Goal: Task Accomplishment & Management: Use online tool/utility

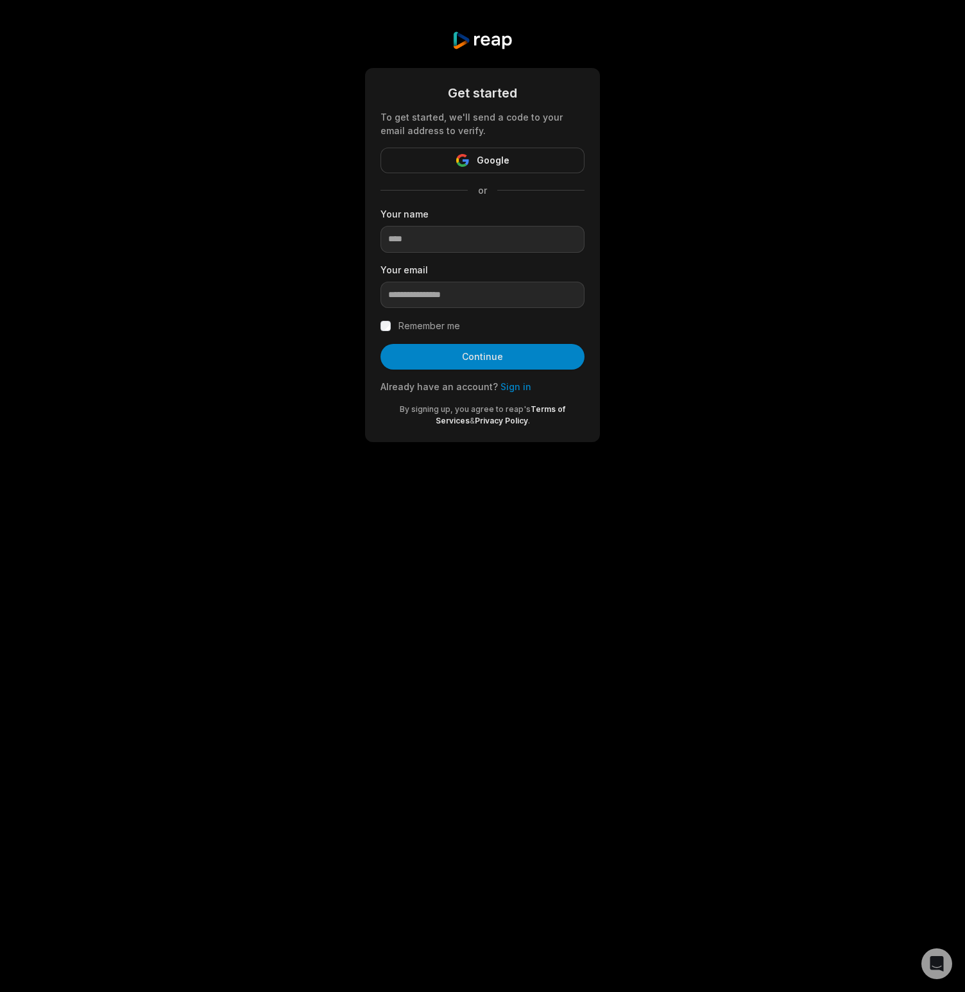
click at [486, 165] on span "Google" at bounding box center [493, 160] width 33 height 15
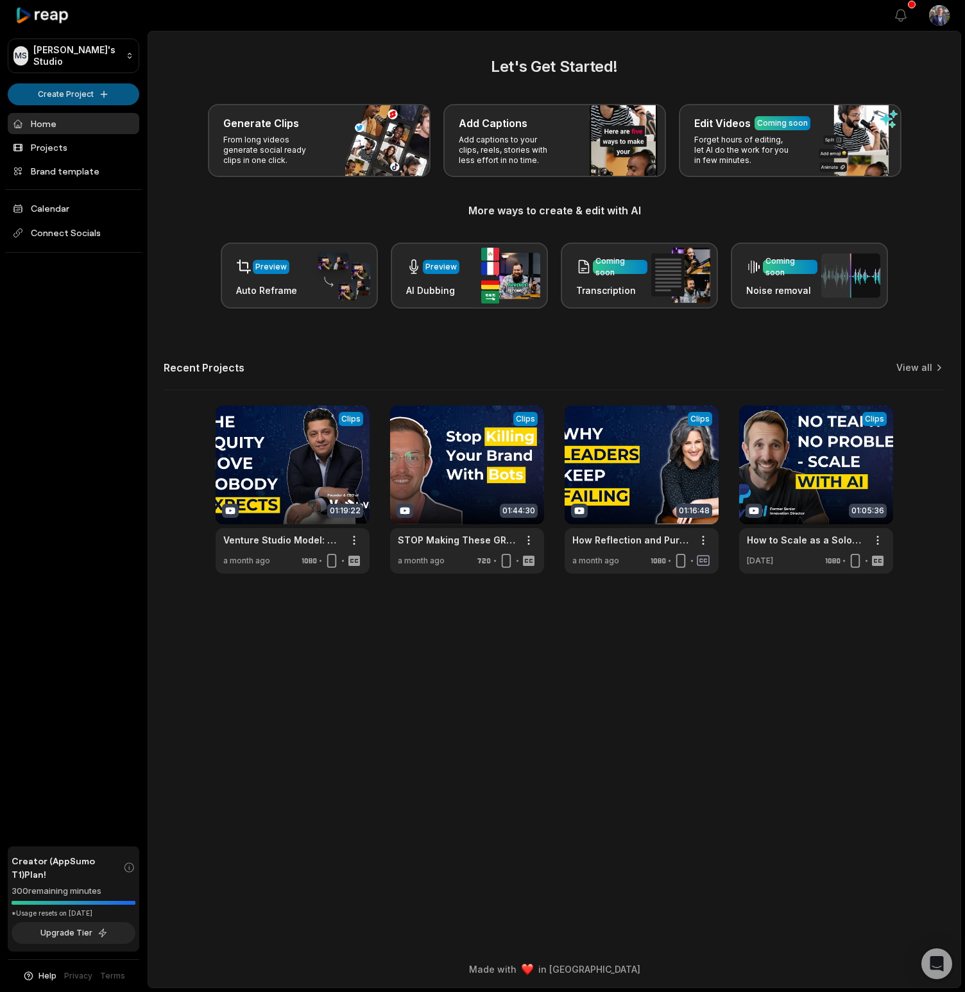
click at [118, 101] on html "MS Mike's Studio Create Project Home Projects Brand template Calendar Connect S…" at bounding box center [482, 496] width 965 height 992
click at [114, 119] on link "Create Clips" at bounding box center [73, 120] width 125 height 21
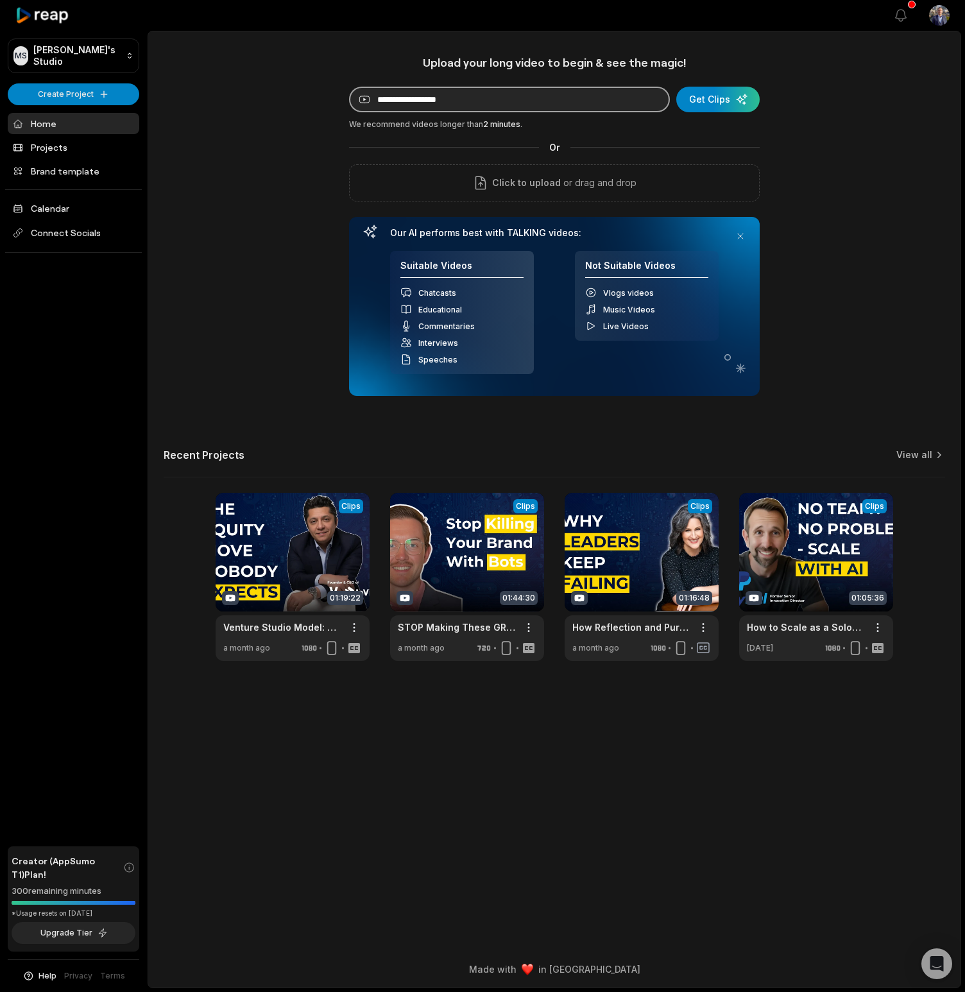
click at [490, 100] on input at bounding box center [509, 100] width 321 height 26
paste input "**********"
type input "**********"
click at [714, 101] on div "submit" at bounding box center [718, 100] width 83 height 26
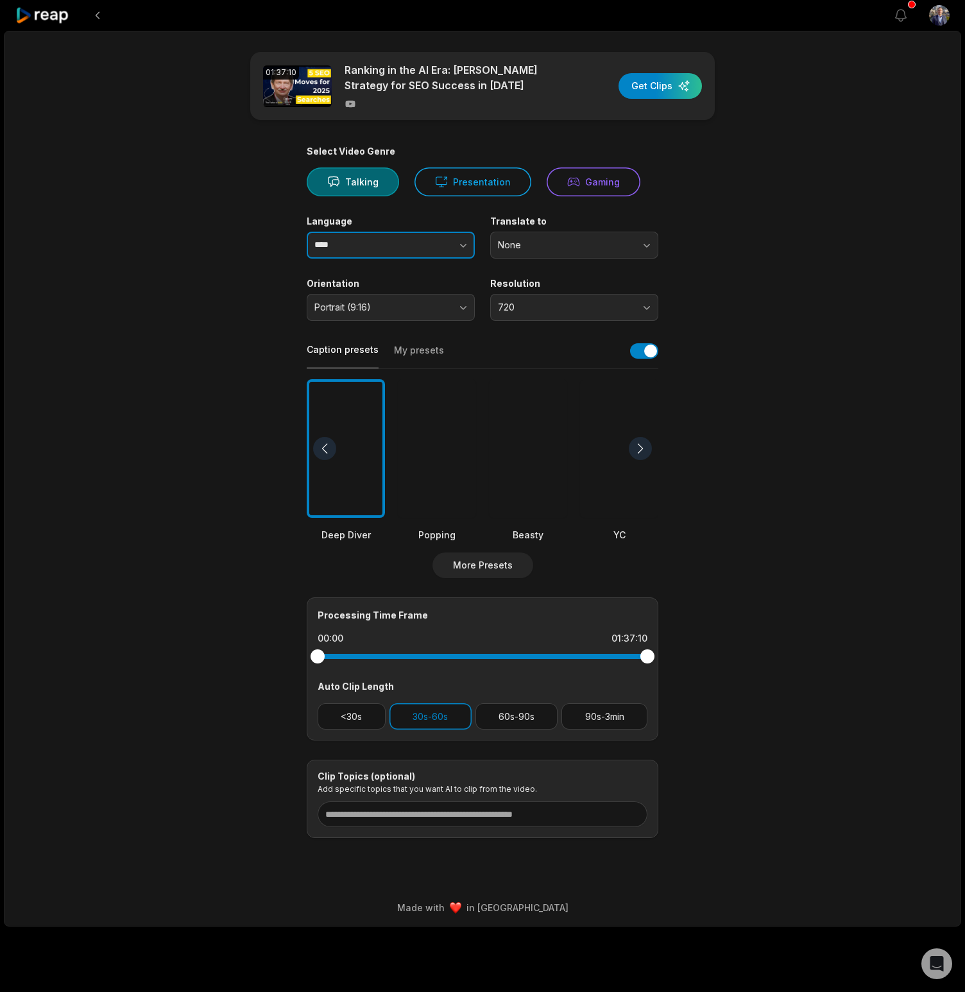
click at [396, 250] on input "****" at bounding box center [391, 245] width 168 height 27
click at [458, 248] on icon "button" at bounding box center [463, 245] width 13 height 13
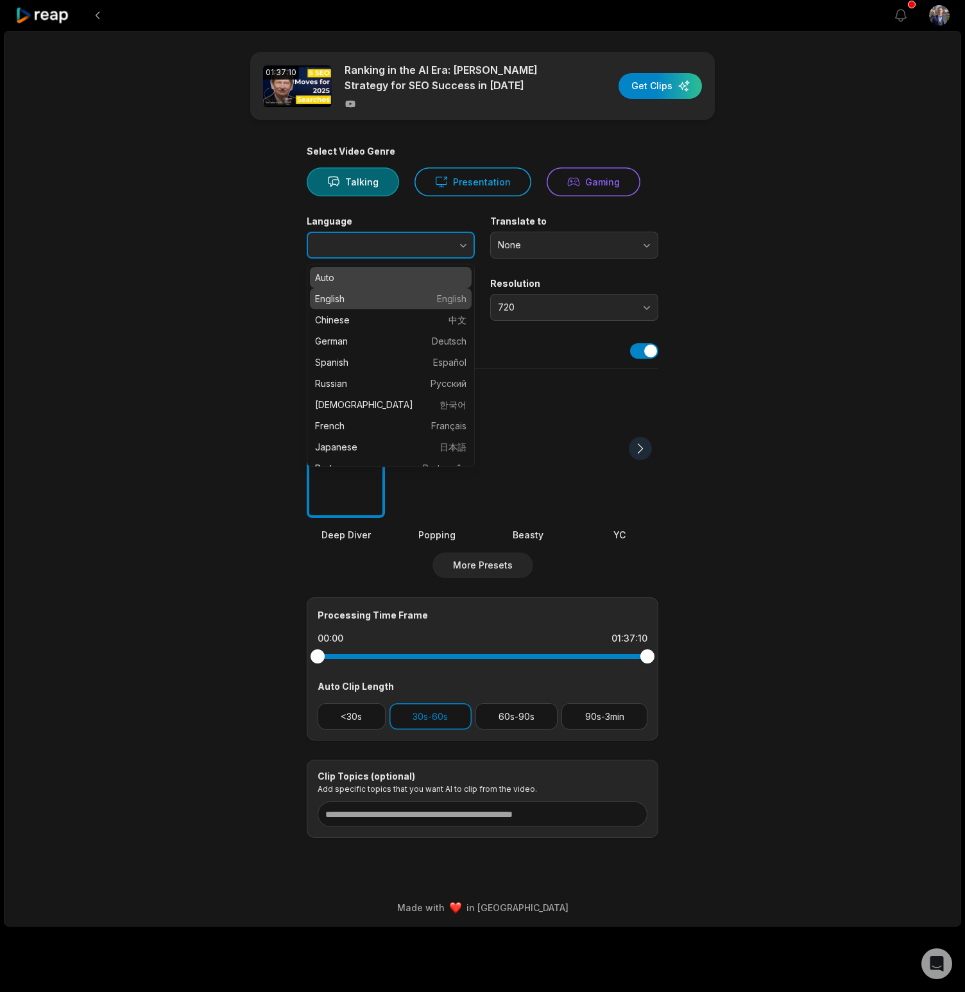
type input "*******"
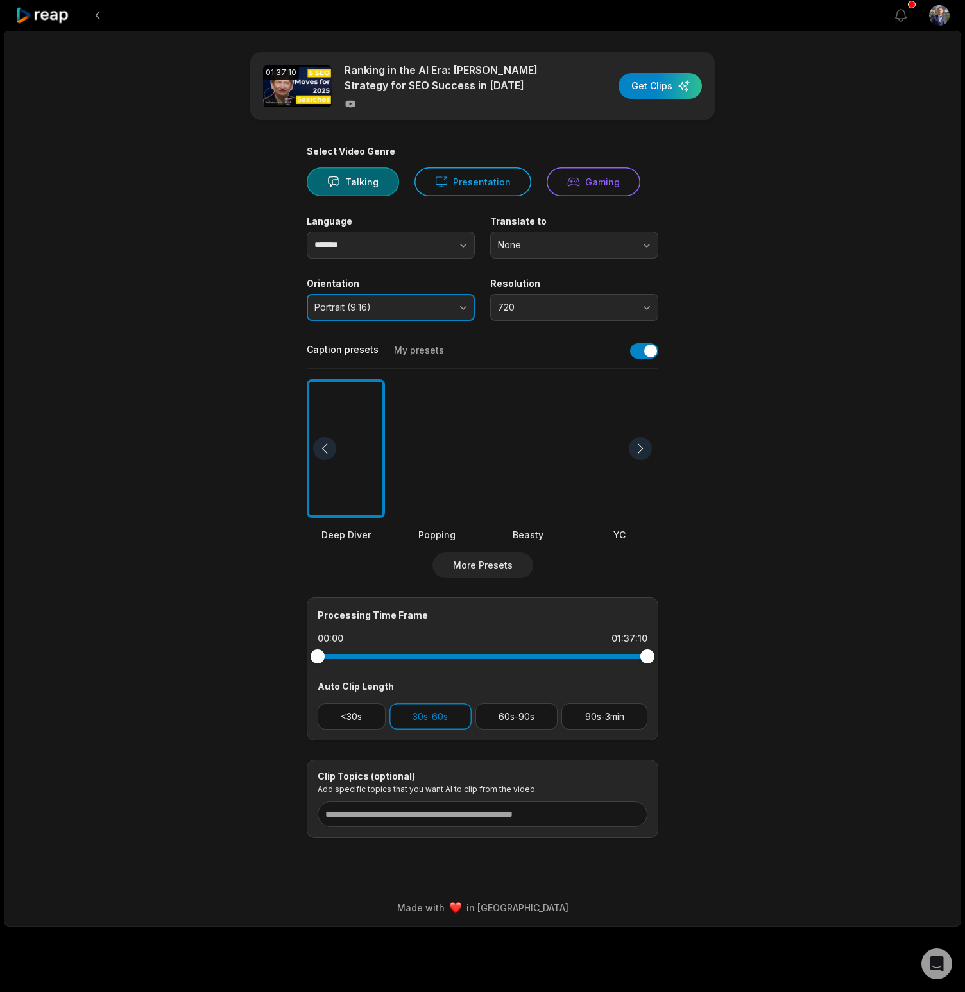
click at [460, 309] on button "Portrait (9:16)" at bounding box center [391, 307] width 168 height 27
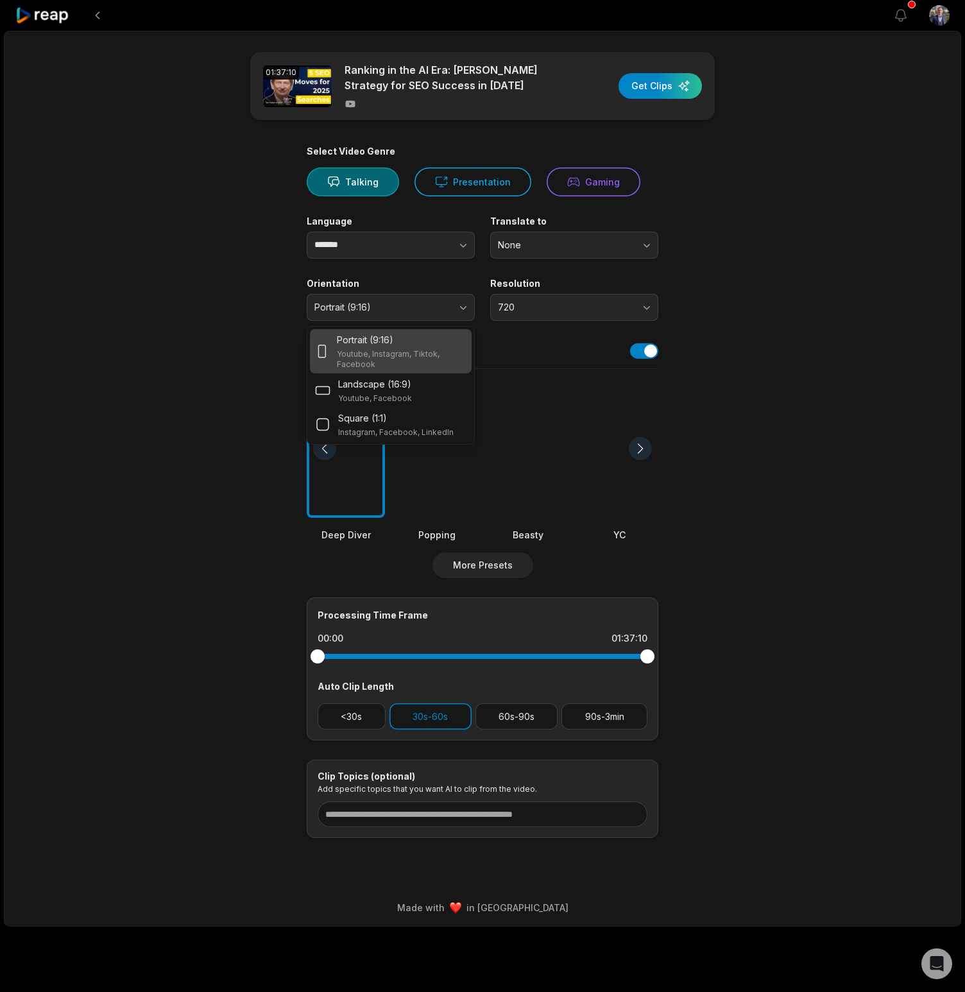
click at [419, 354] on p "Youtube, Instagram, Tiktok, Facebook" at bounding box center [402, 359] width 130 height 21
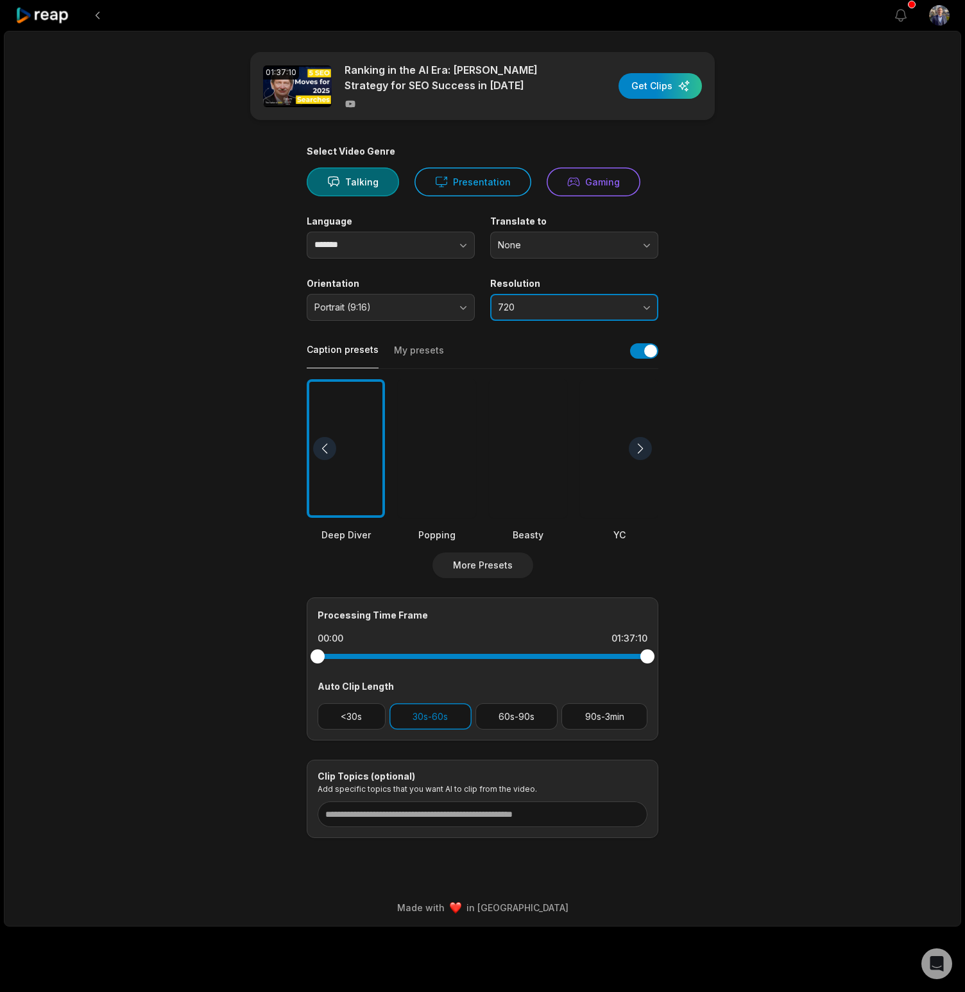
click at [573, 300] on button "720" at bounding box center [574, 307] width 168 height 27
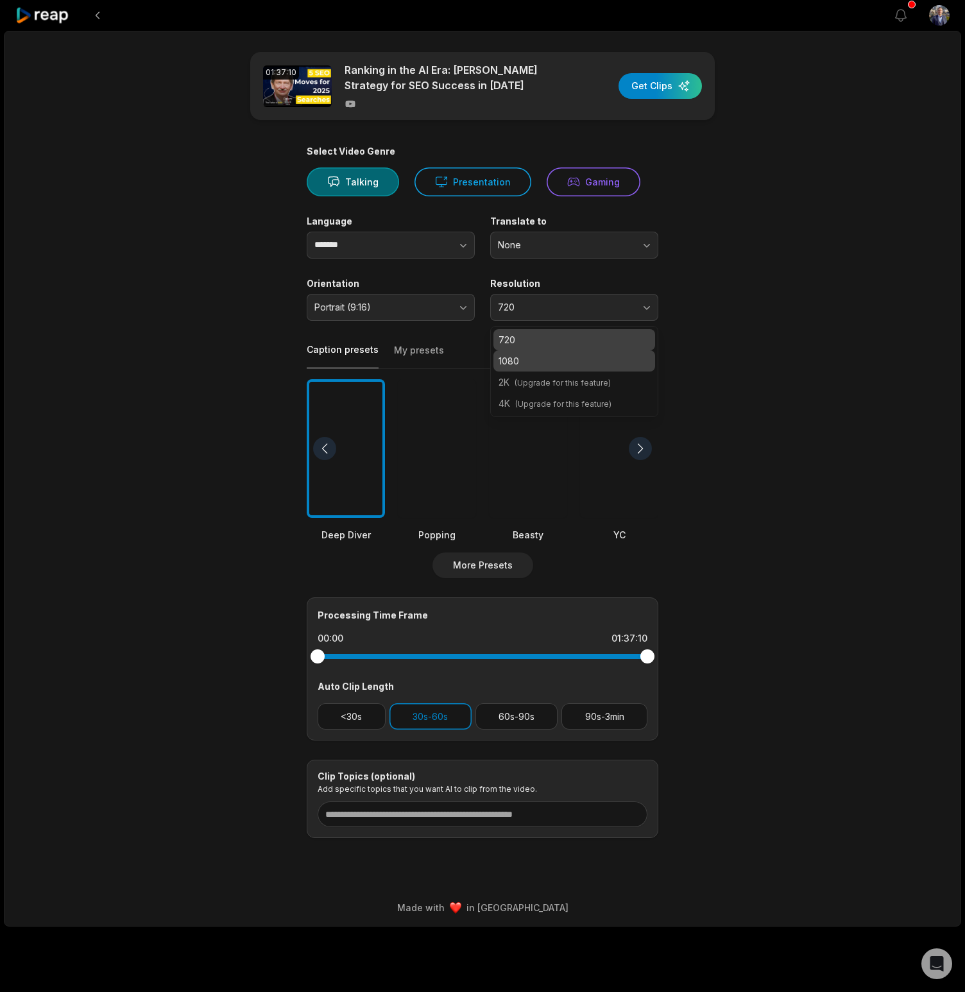
click at [577, 356] on p "1080" at bounding box center [574, 360] width 151 height 13
click at [779, 359] on main "01:37:10 Ranking in the AI Era: Bruce Clay’s Strategy for SEO Success in 2025 G…" at bounding box center [482, 445] width 621 height 786
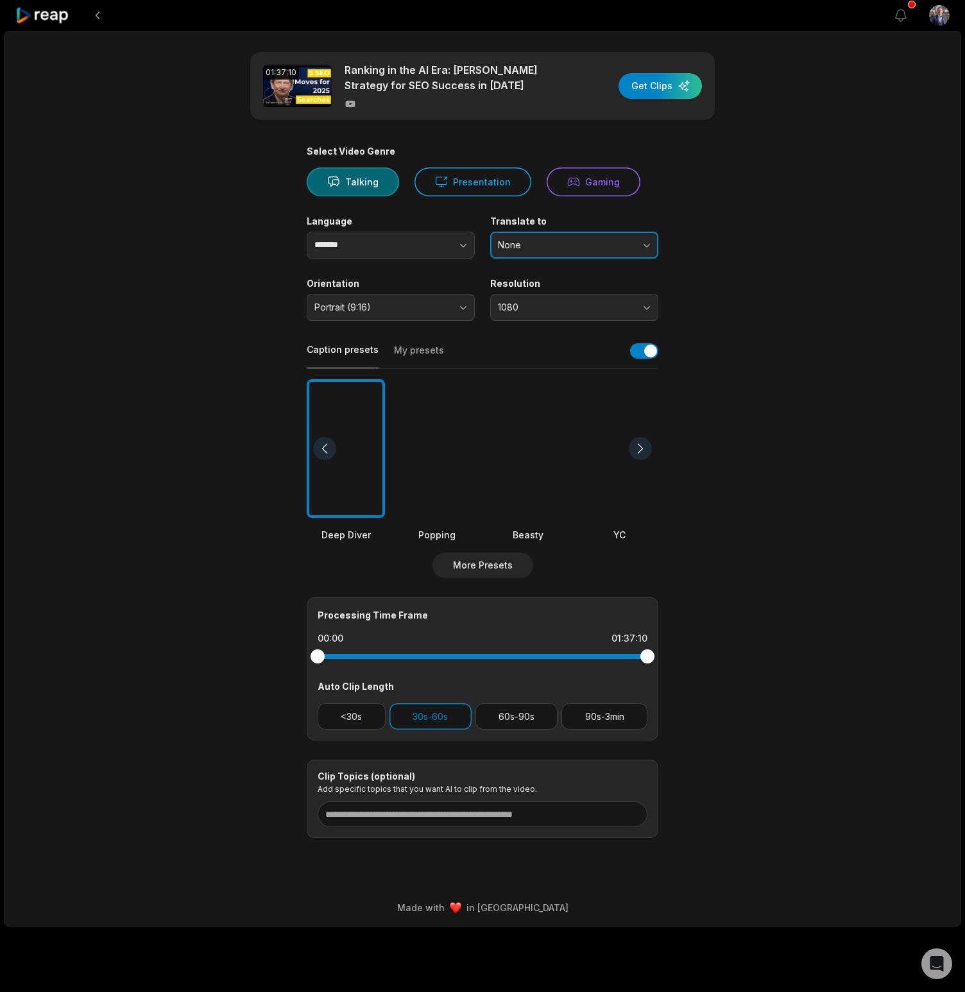
click at [594, 244] on span "None" at bounding box center [565, 245] width 135 height 12
click at [782, 260] on main "01:37:10 Ranking in the AI Era: Bruce Clay’s Strategy for SEO Success in 2025 G…" at bounding box center [482, 445] width 621 height 786
drag, startPoint x: 788, startPoint y: 286, endPoint x: 716, endPoint y: 336, distance: 88.0
click at [788, 286] on main "01:37:10 Ranking in the AI Era: Bruce Clay’s Strategy for SEO Success in 2025 G…" at bounding box center [482, 445] width 621 height 786
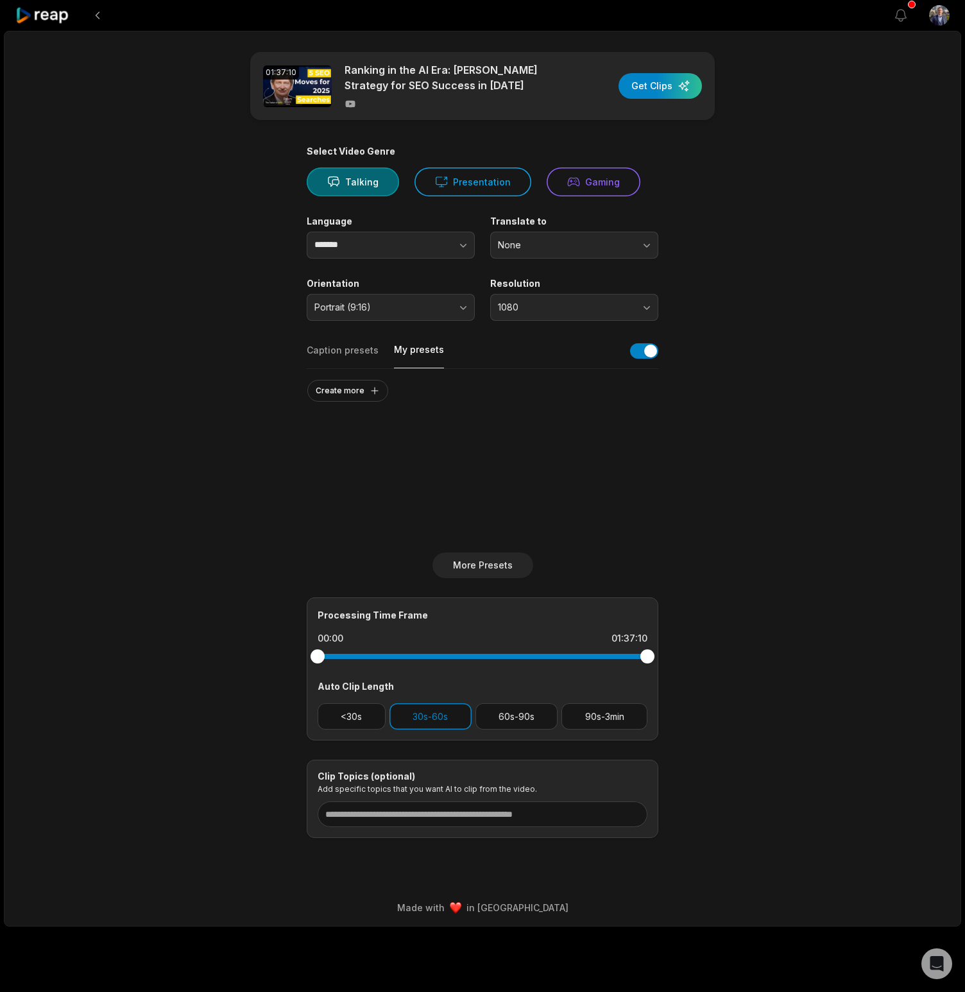
click at [416, 352] on button "My presets" at bounding box center [419, 355] width 50 height 25
click at [375, 390] on button "Create more" at bounding box center [347, 391] width 81 height 22
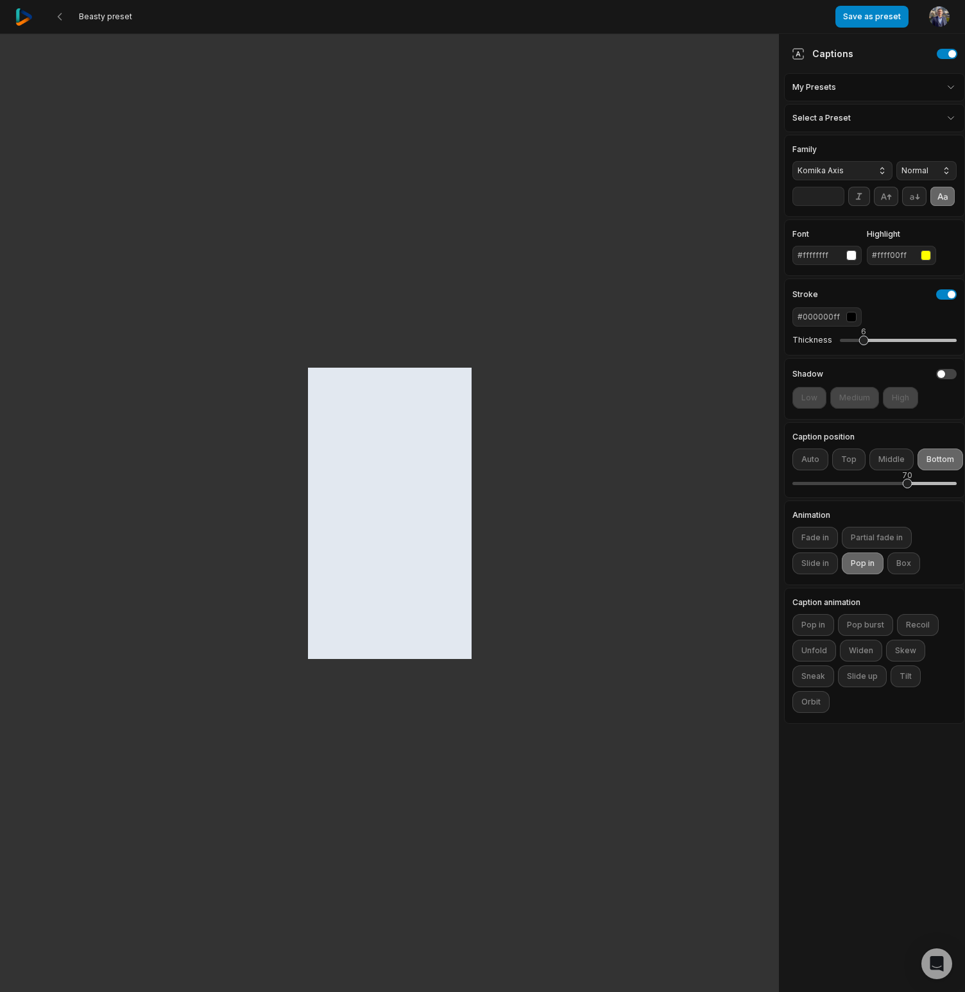
scroll to position [1, 0]
click at [952, 88] on html "Beasty preset Save as preset Open user menu Captions My Presets Select a Preset…" at bounding box center [482, 495] width 965 height 992
click at [952, 87] on html "Beasty preset Save as preset Open user menu Captions My Presets Select a Preset…" at bounding box center [482, 495] width 965 height 992
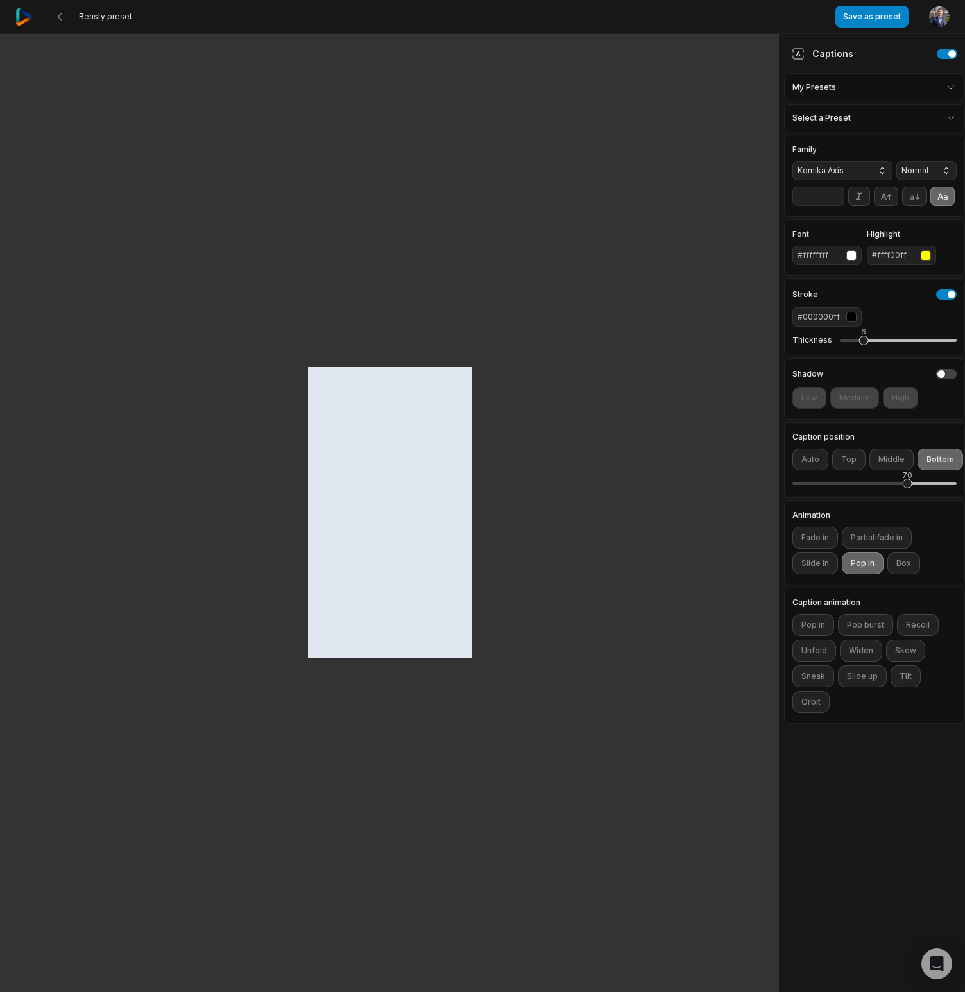
click at [949, 116] on html "Beasty preset Save as preset Open user menu Captions My Presets Select a Preset…" at bounding box center [482, 495] width 965 height 992
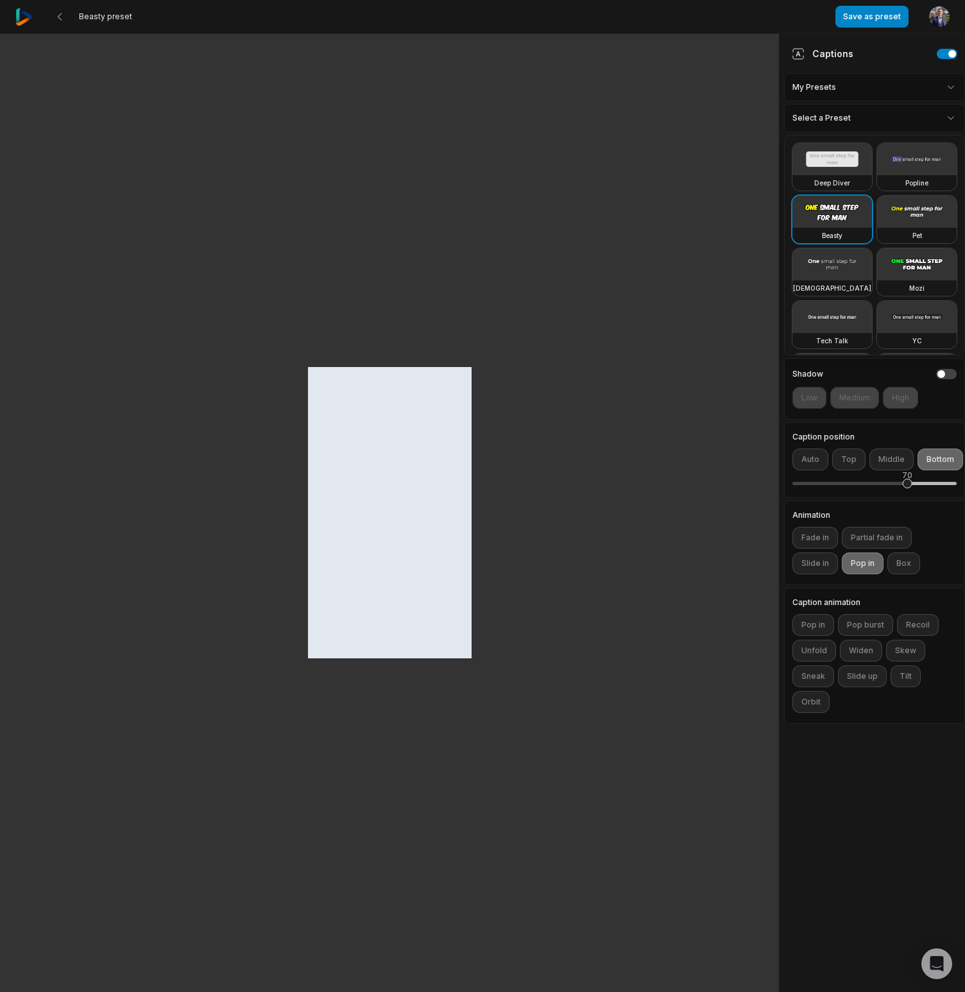
click at [949, 116] on html "Beasty preset Save as preset Open user menu Captions My Presets Select a Preset…" at bounding box center [482, 495] width 965 height 992
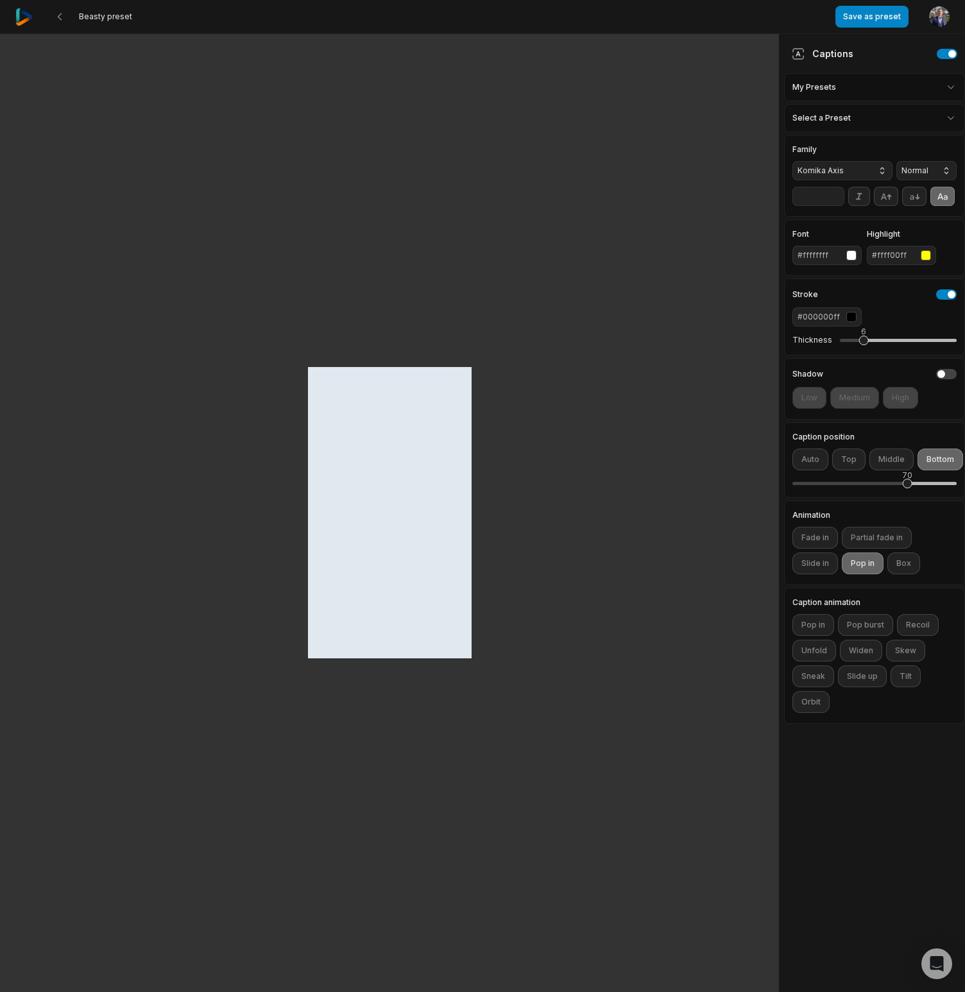
click at [868, 176] on button "Komika Axis" at bounding box center [843, 170] width 100 height 19
click at [865, 172] on span "Komika Axis" at bounding box center [832, 171] width 69 height 12
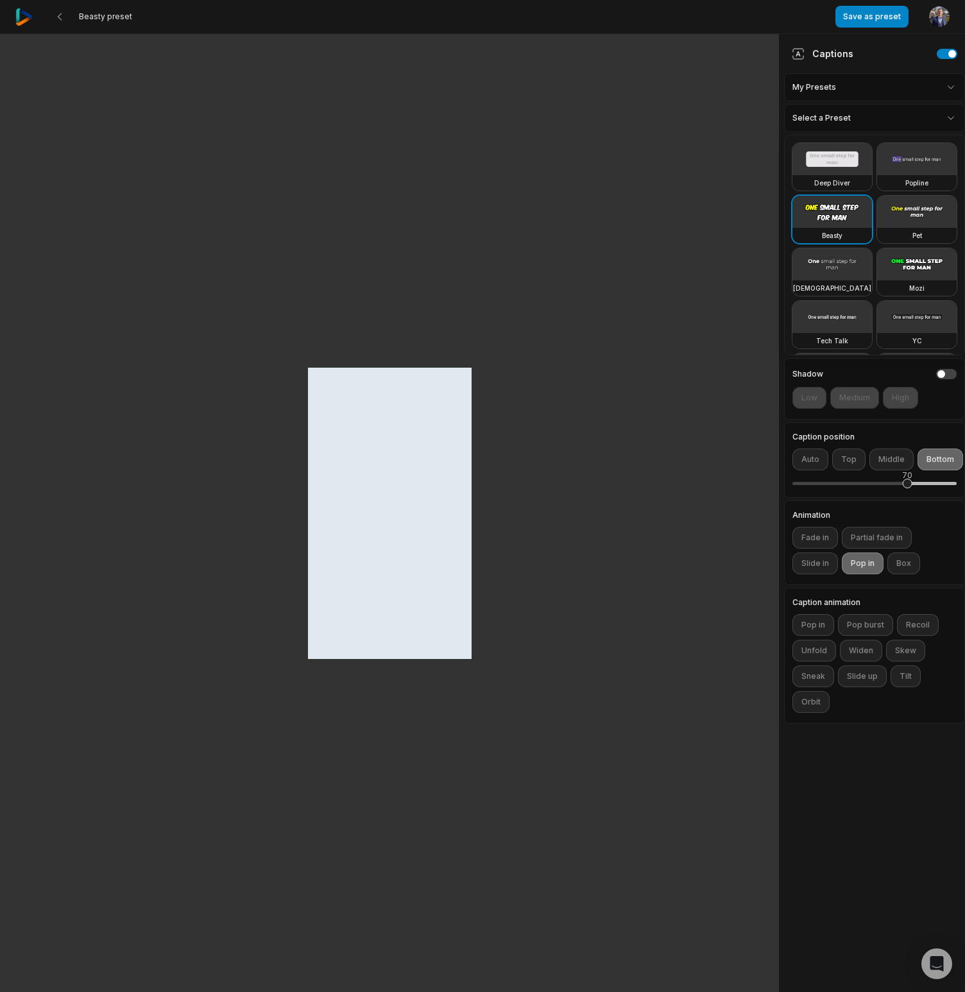
click at [842, 116] on html "Beasty preset Save as preset Open user menu Captions My Presets Select a Preset…" at bounding box center [482, 496] width 965 height 992
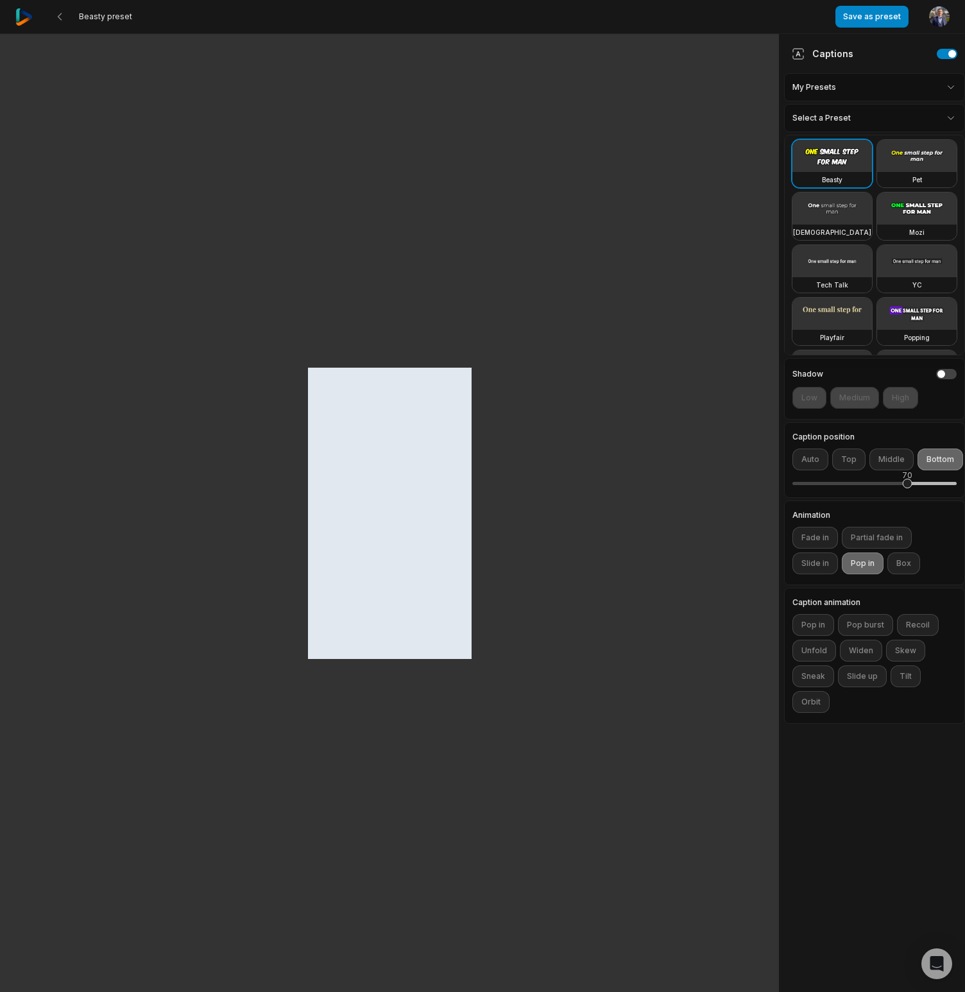
scroll to position [55, 0]
click at [848, 269] on video at bounding box center [833, 262] width 80 height 32
type input "**"
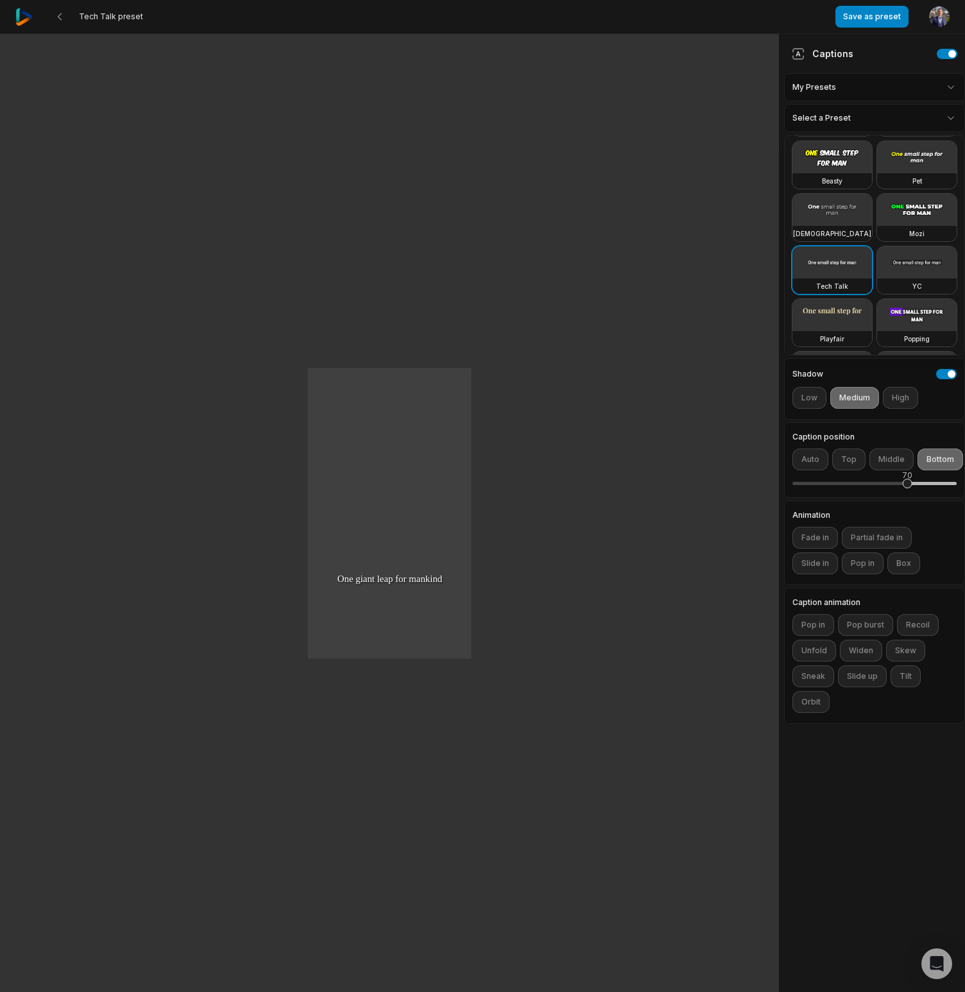
click at [948, 117] on html "Tech Talk preset Save as preset Open user menu One small step for man One giant…" at bounding box center [482, 496] width 965 height 992
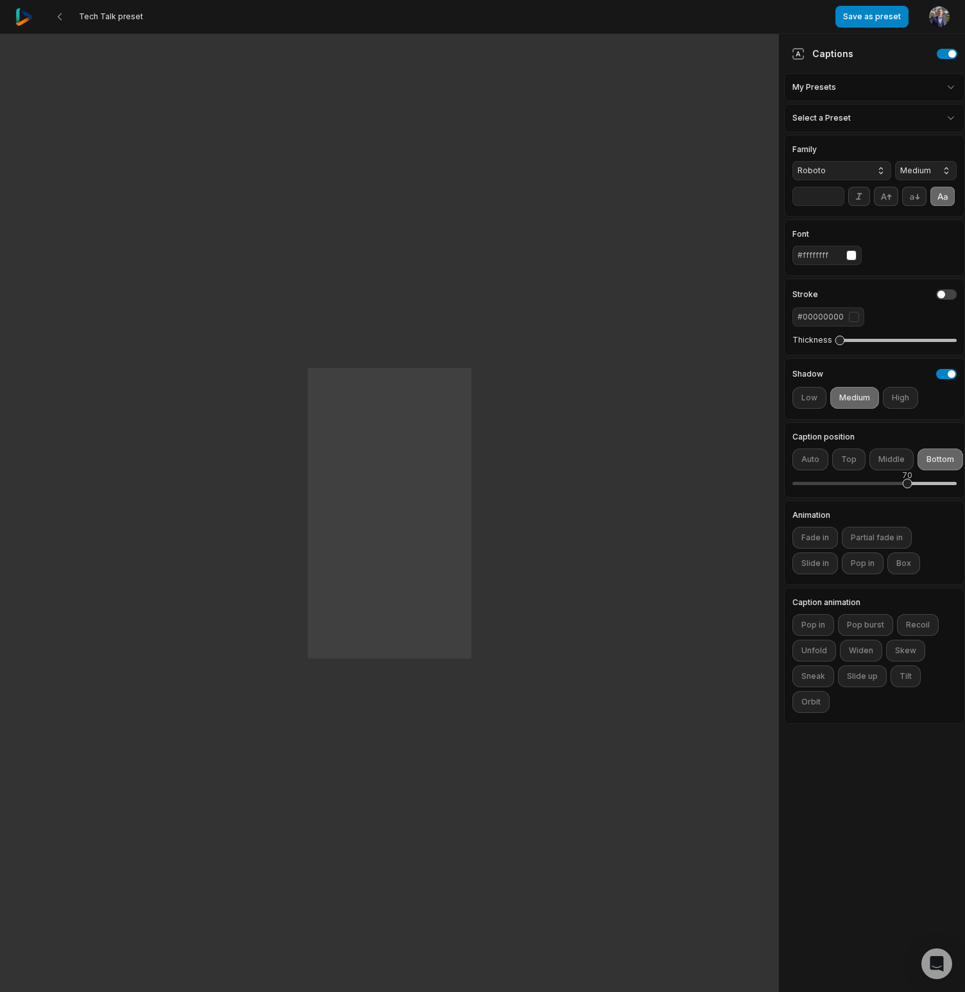
click at [860, 121] on html "Tech Talk preset Save as preset Open user menu One small step for man One giant…" at bounding box center [482, 496] width 965 height 992
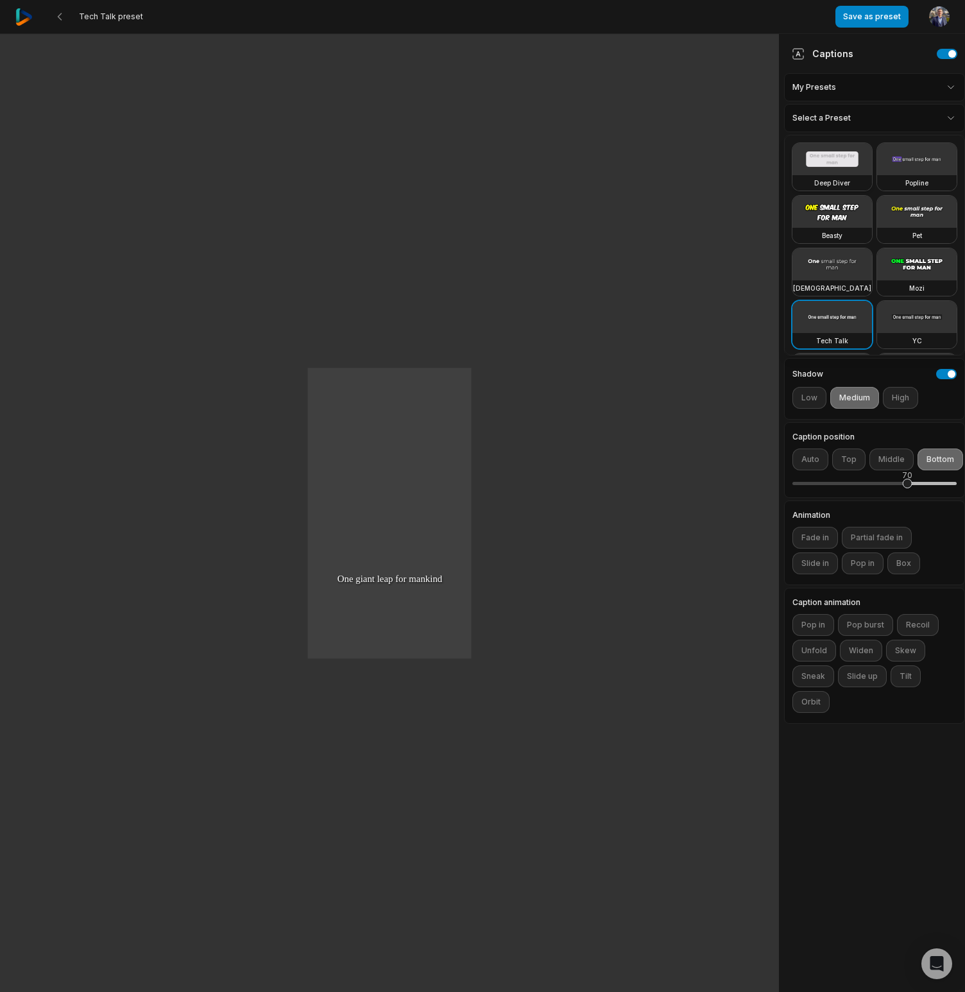
click at [843, 168] on video at bounding box center [833, 159] width 80 height 32
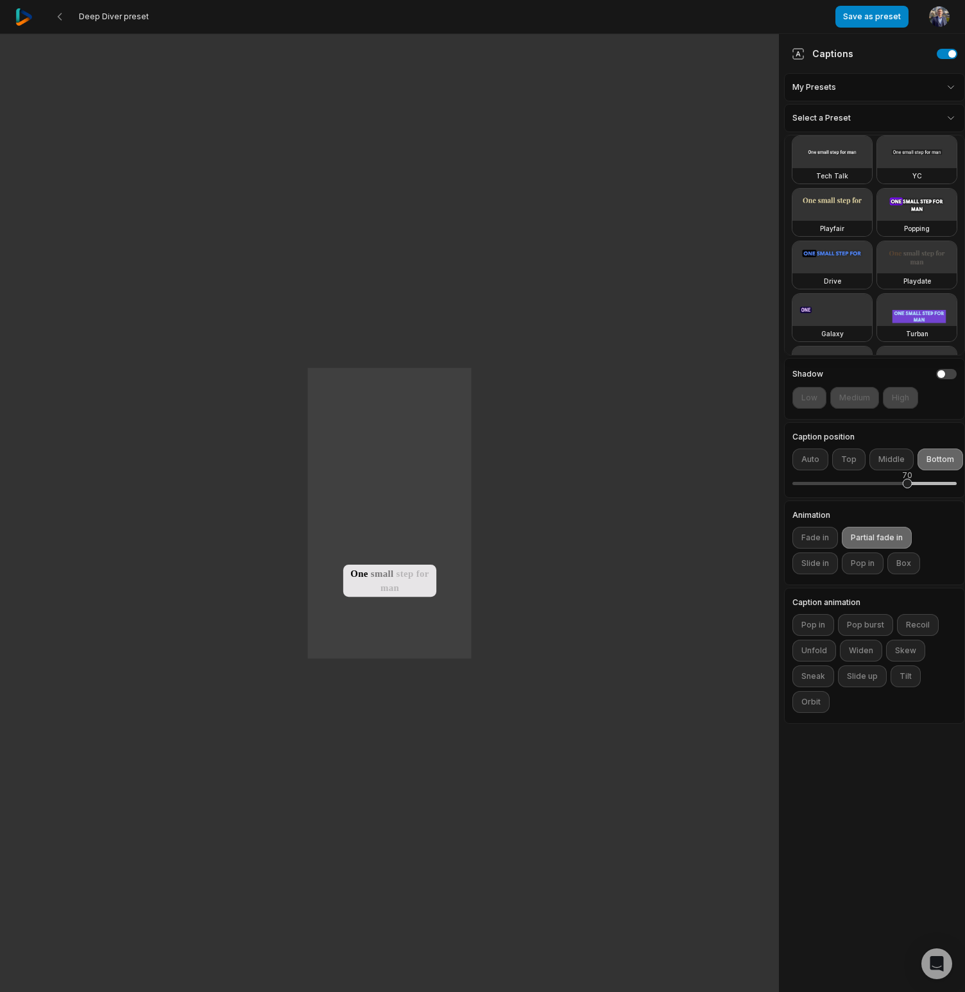
scroll to position [175, 0]
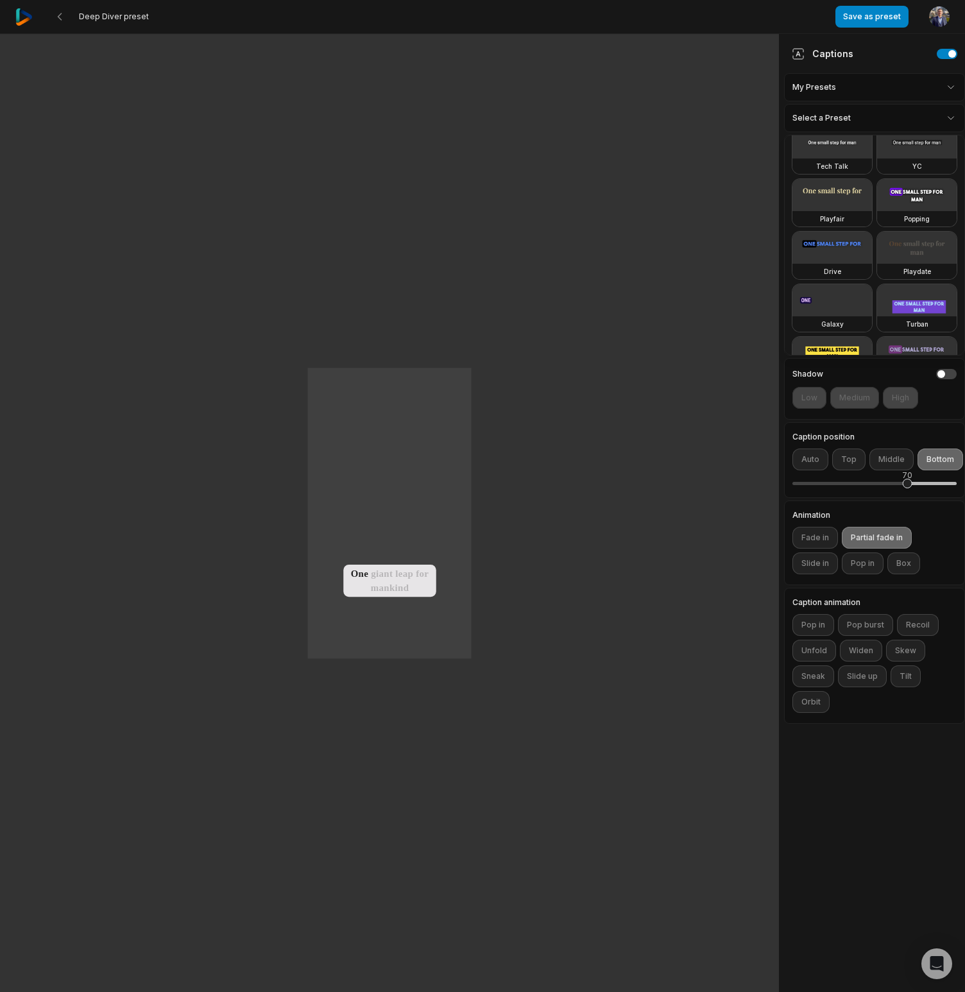
click at [892, 454] on html "Deep Diver preset Save as preset Open user menu One small step for man One gian…" at bounding box center [482, 496] width 965 height 992
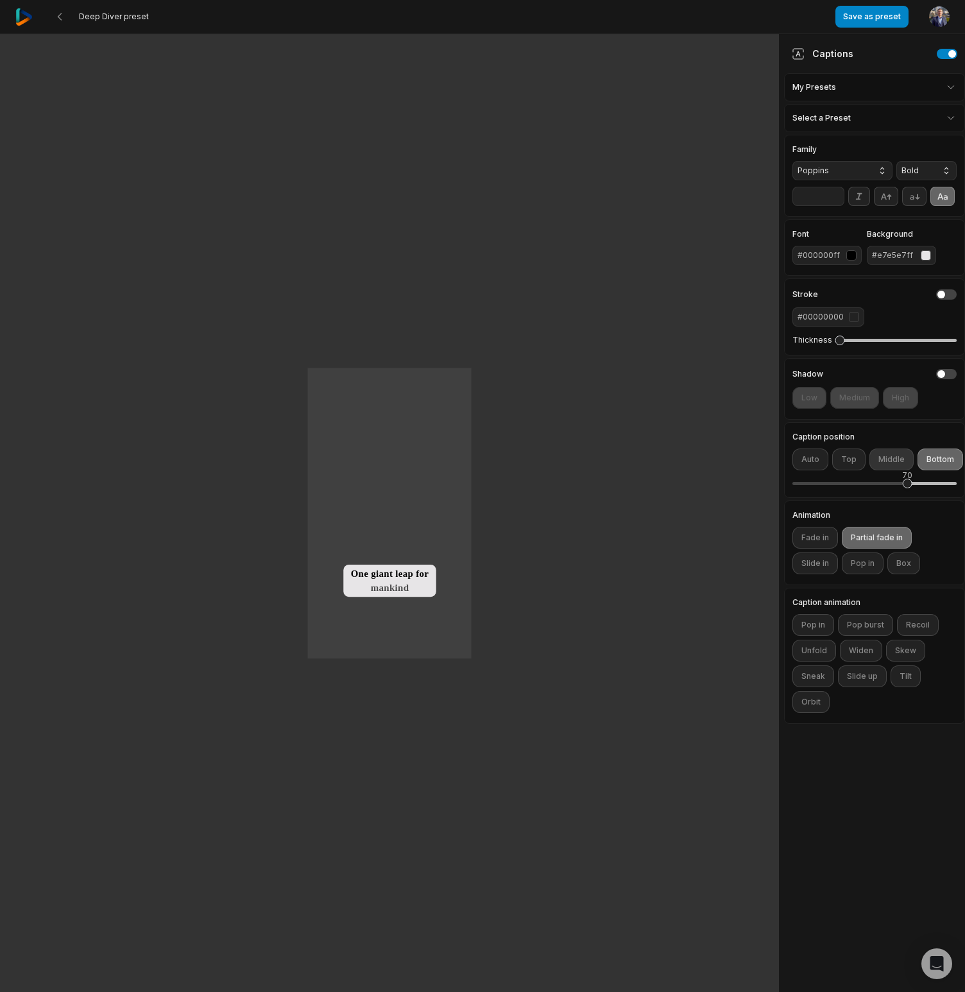
click at [890, 462] on button "Middle" at bounding box center [892, 460] width 44 height 22
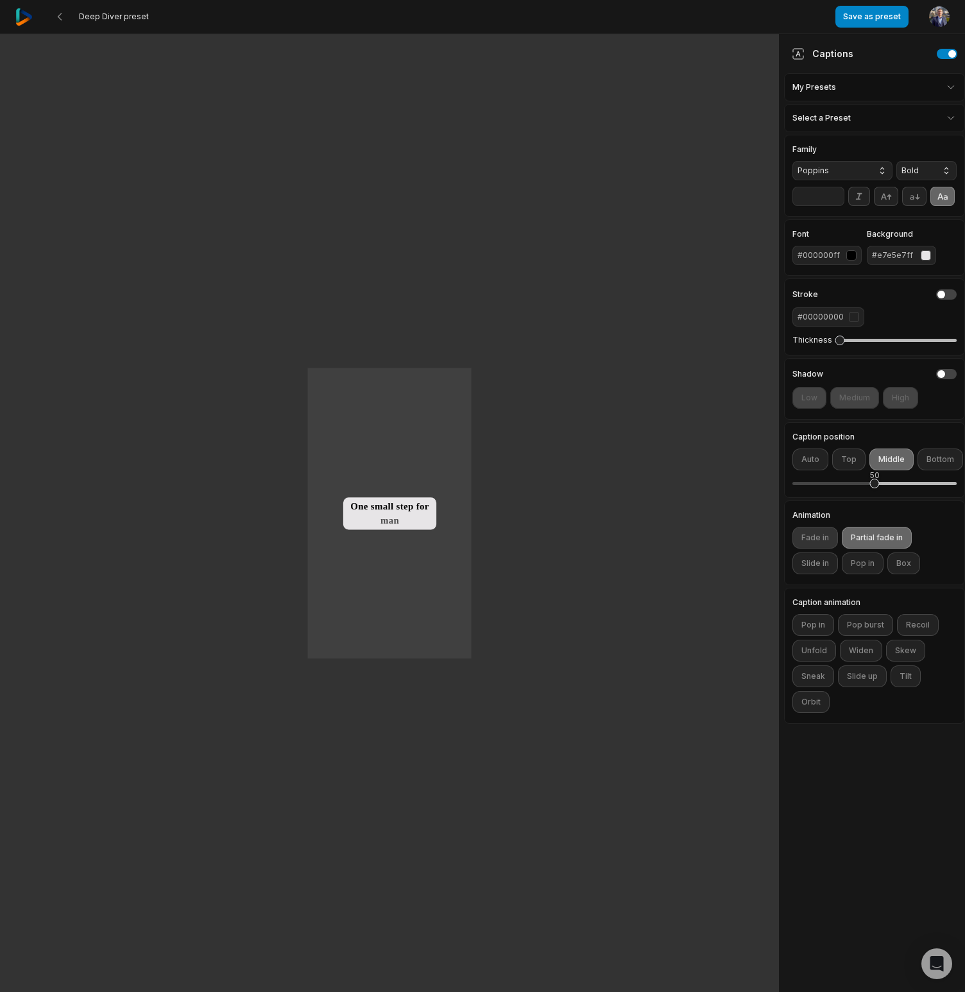
click at [826, 538] on button "Fade in" at bounding box center [816, 538] width 46 height 22
click at [901, 537] on button "Partial fade in" at bounding box center [877, 538] width 70 height 22
click at [880, 537] on button "Partial fade in" at bounding box center [877, 538] width 70 height 22
click at [818, 537] on button "Fade in" at bounding box center [816, 538] width 46 height 22
click at [817, 568] on button "Slide in" at bounding box center [816, 564] width 46 height 22
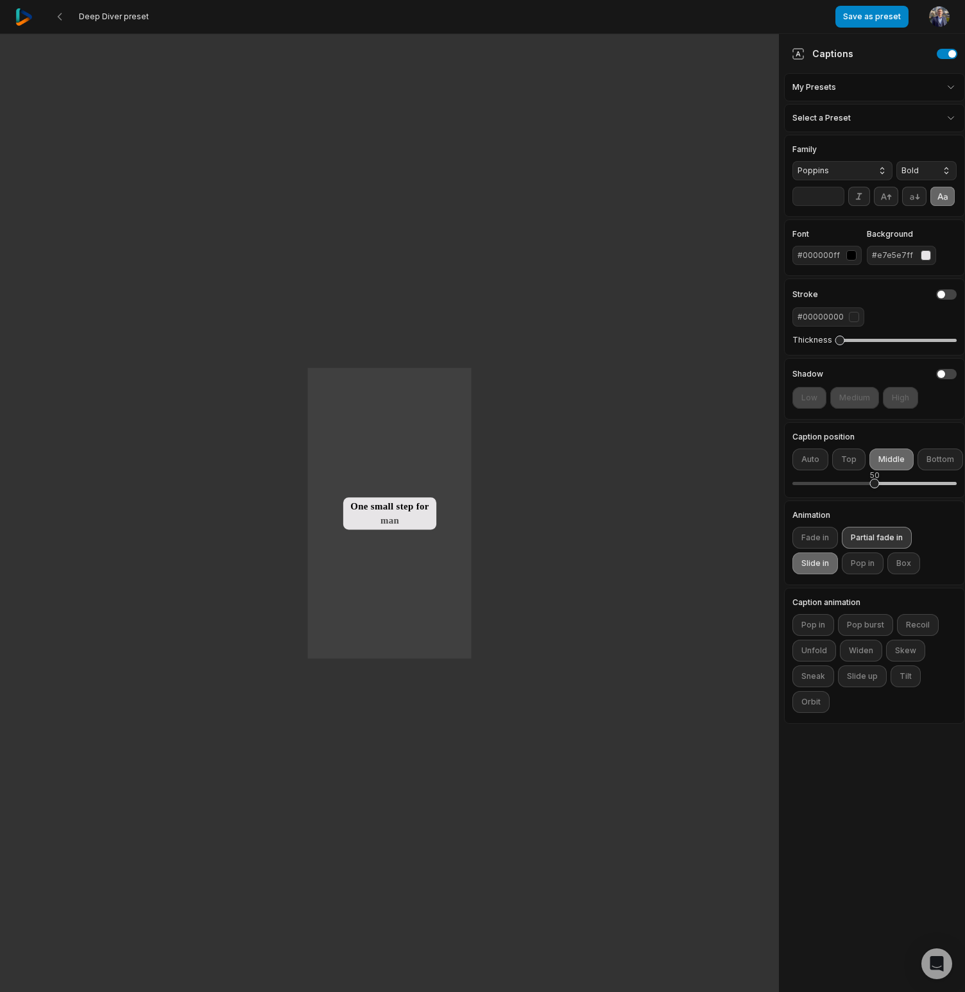
click at [863, 532] on button "Partial fade in" at bounding box center [877, 538] width 70 height 22
click at [822, 573] on button "Slide in" at bounding box center [816, 564] width 46 height 22
click at [858, 569] on button "Pop in" at bounding box center [863, 564] width 42 height 22
click at [861, 567] on button "Pop in" at bounding box center [863, 564] width 42 height 22
click at [899, 565] on button "Box" at bounding box center [904, 564] width 33 height 22
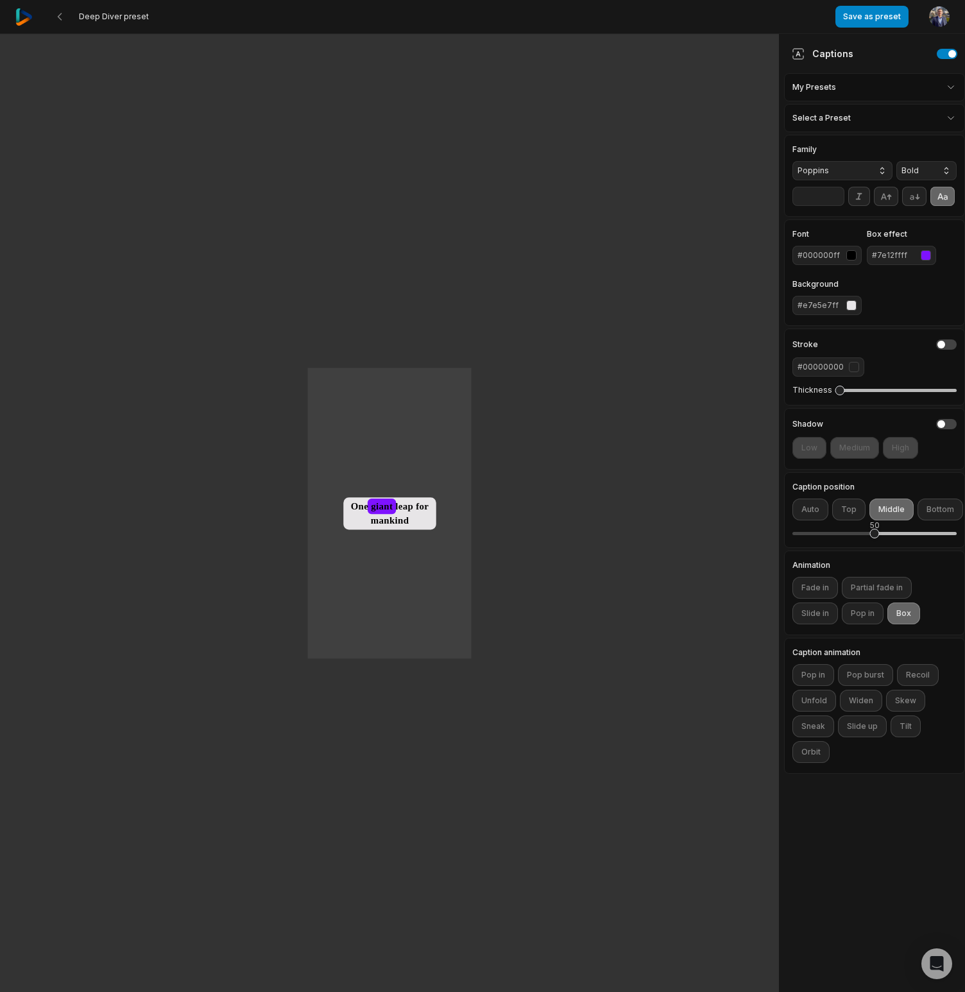
click at [838, 308] on div "#e7e5e7ff" at bounding box center [820, 306] width 44 height 12
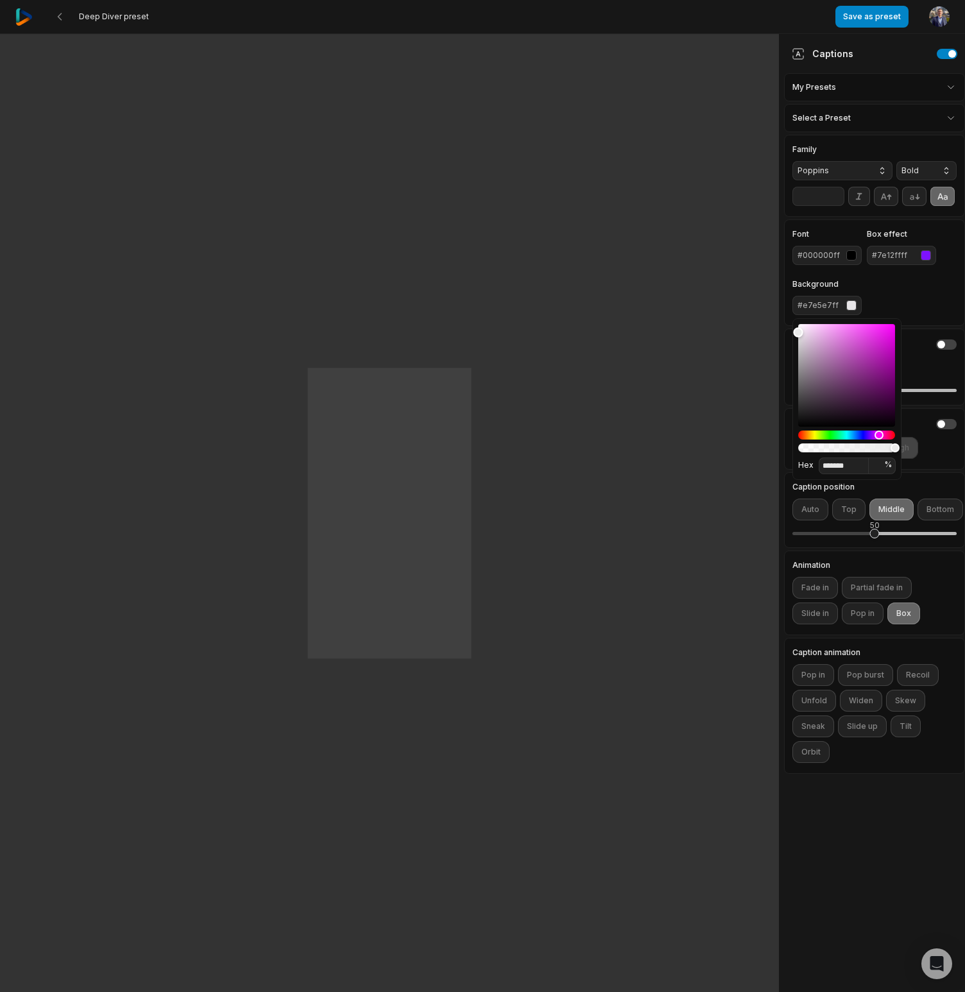
type input "*******"
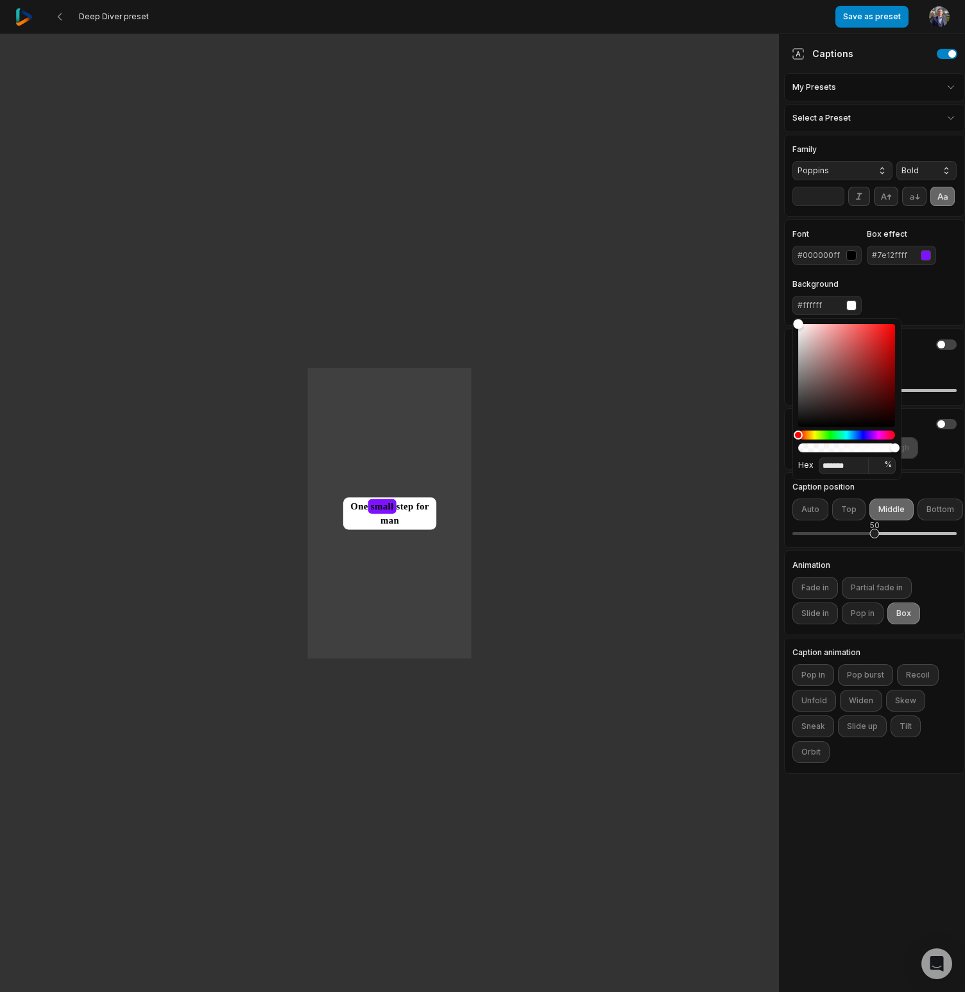
drag, startPoint x: 797, startPoint y: 333, endPoint x: 797, endPoint y: 312, distance: 20.5
click at [797, 312] on body "Deep Diver preset Save as preset Open user menu One small small step for man On…" at bounding box center [482, 496] width 965 height 992
click at [836, 260] on div "#000000ff" at bounding box center [820, 256] width 44 height 12
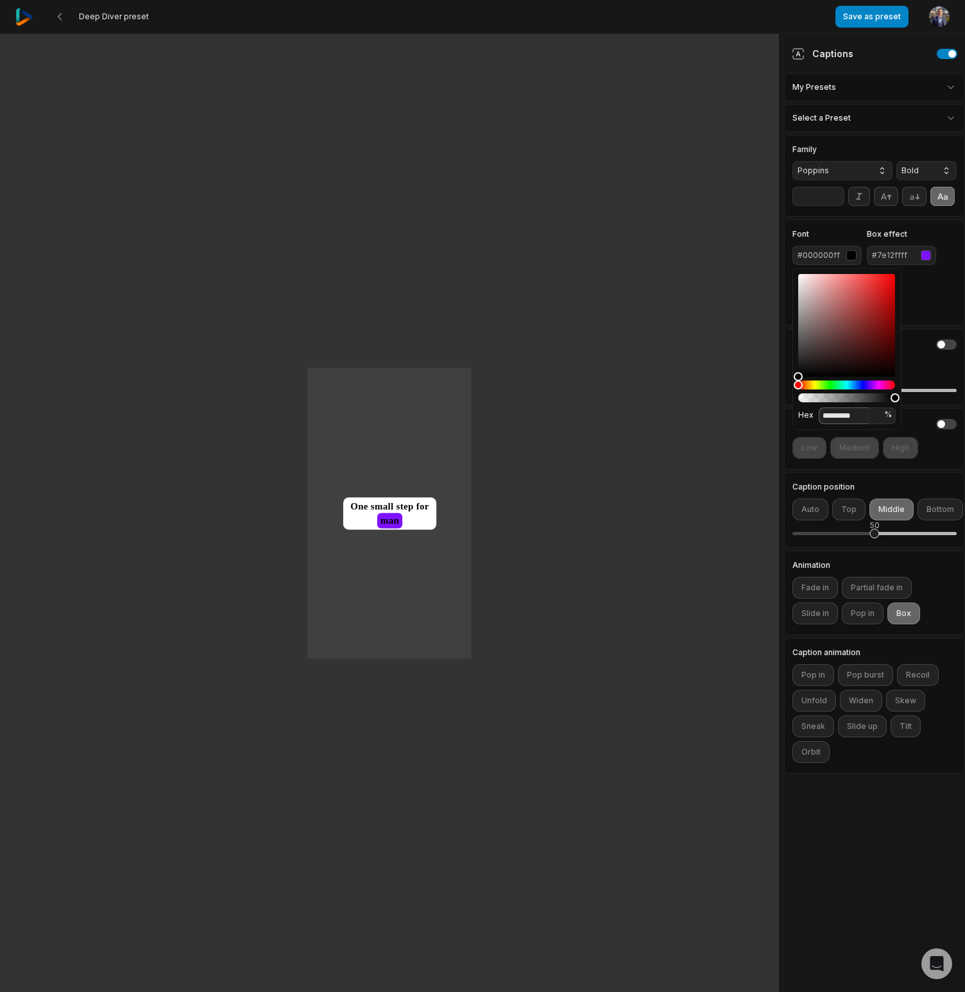
click at [847, 414] on input "*********" at bounding box center [844, 416] width 50 height 17
type input "*******"
click at [904, 254] on div "#7e12ffff" at bounding box center [894, 256] width 44 height 12
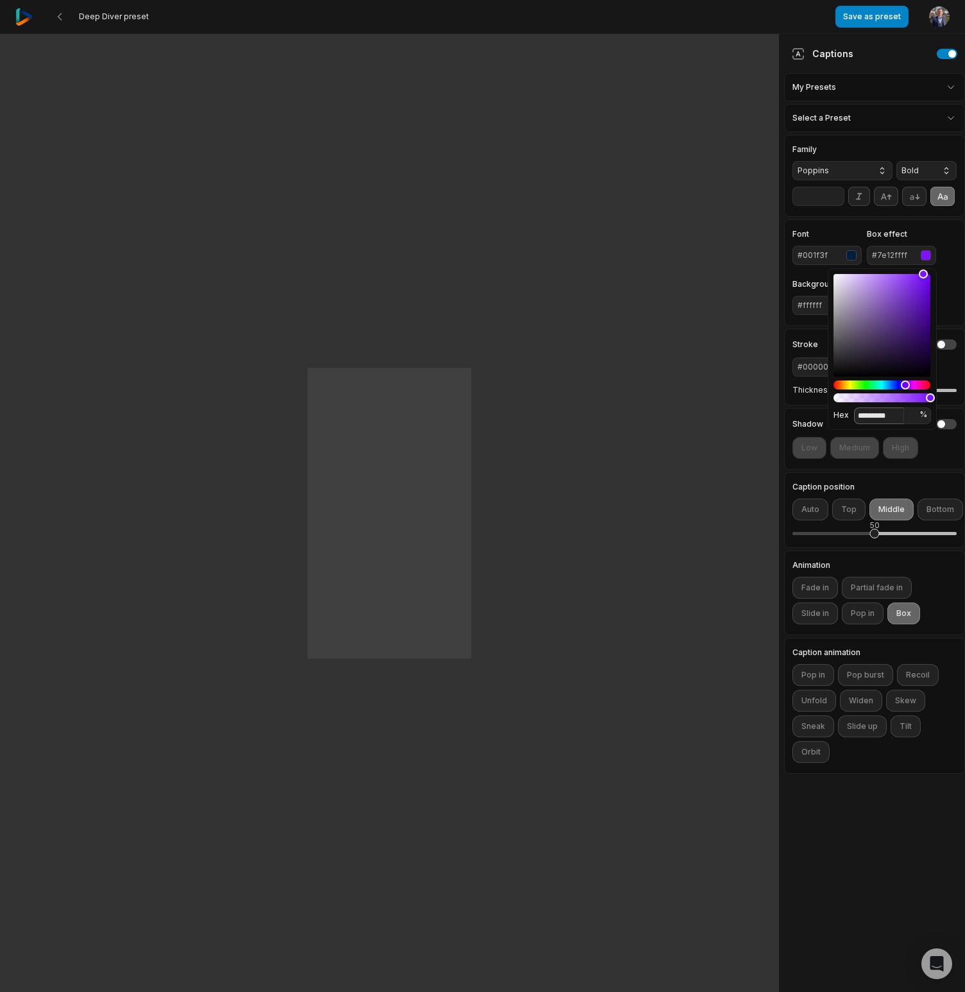
click at [883, 416] on input "*********" at bounding box center [879, 416] width 50 height 17
type input "*****"
type input "**"
type input "*******"
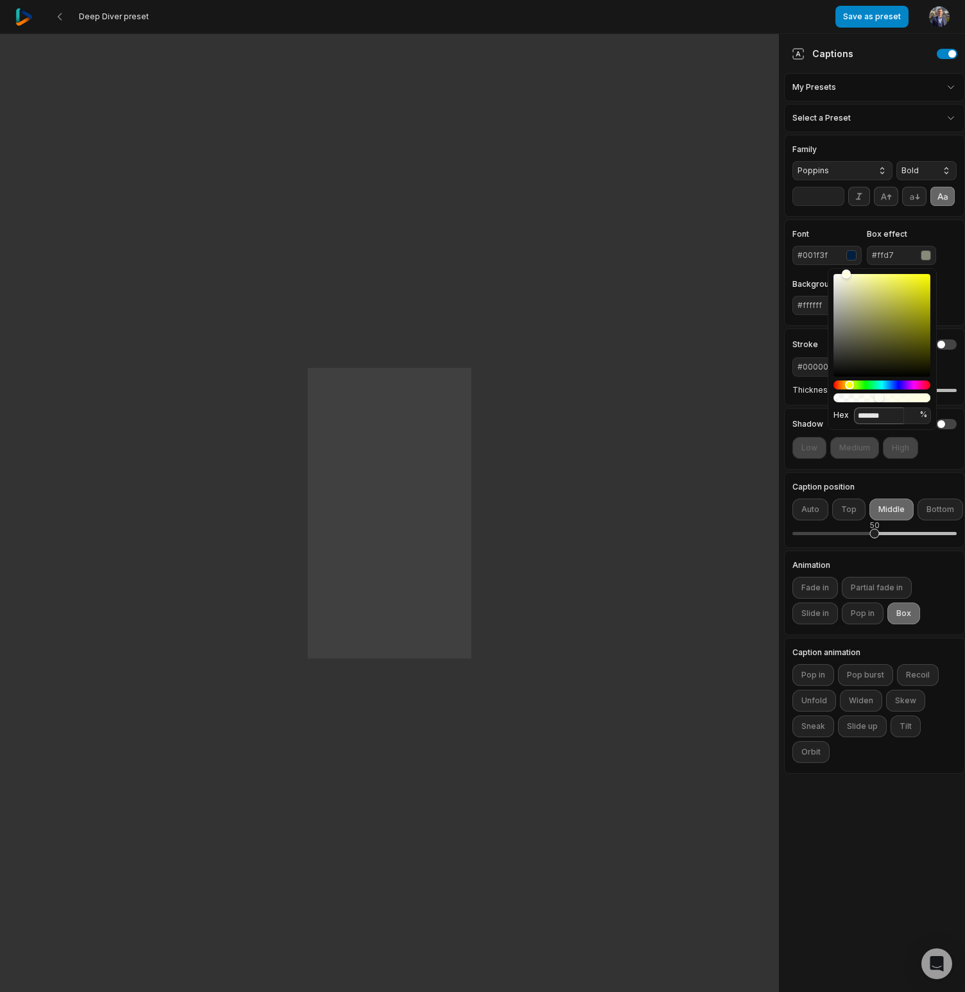
type input "***"
type input "*******"
click at [951, 296] on div "Font #001f3f Box effect #ffd700 Background #ffffff" at bounding box center [875, 272] width 164 height 85
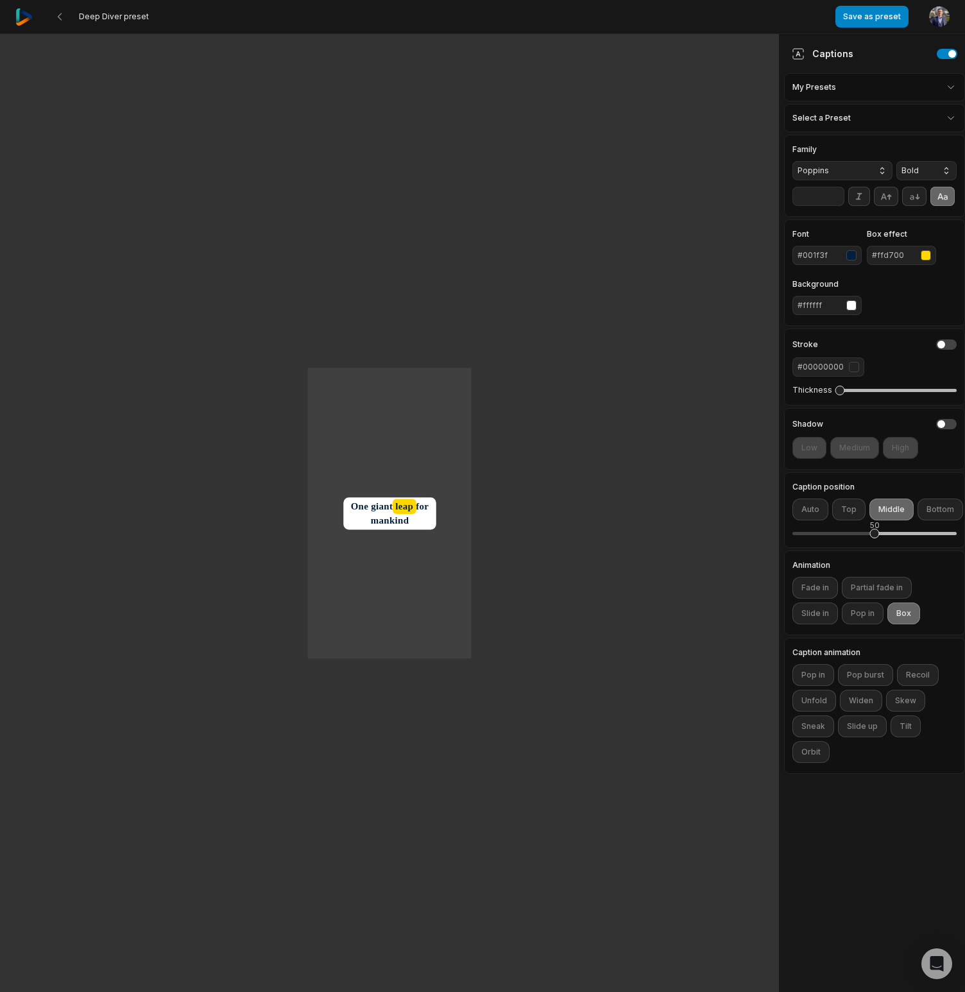
click at [872, 391] on div at bounding box center [898, 390] width 117 height 3
drag, startPoint x: 876, startPoint y: 394, endPoint x: 774, endPoint y: 395, distance: 102.1
click at [774, 395] on div "Deep Diver preset Save as preset Open user menu One One small step for man One …" at bounding box center [482, 496] width 965 height 993
click at [952, 341] on button "button" at bounding box center [947, 345] width 21 height 10
click at [840, 367] on div "#00000000" at bounding box center [821, 367] width 46 height 12
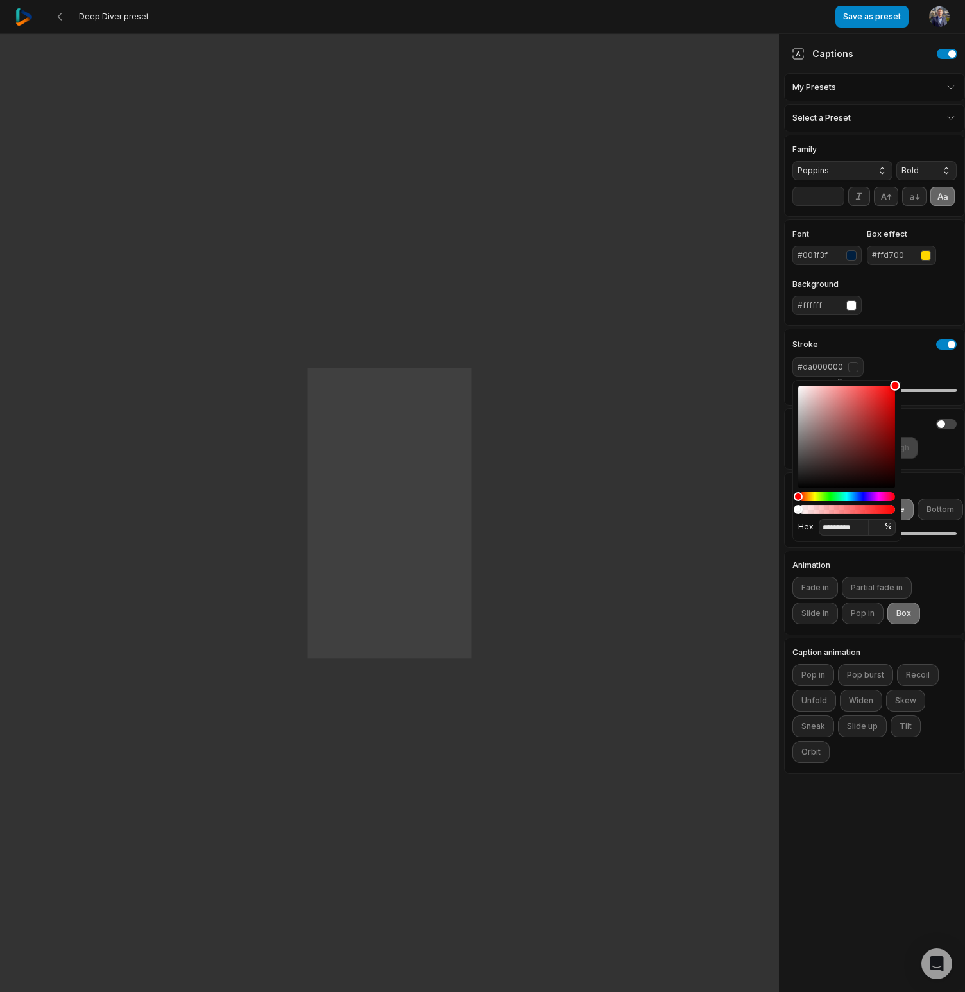
drag, startPoint x: 861, startPoint y: 452, endPoint x: 922, endPoint y: 364, distance: 107.4
click at [922, 364] on body "Deep Diver preset Save as preset Open user menu One One small small step step f…" at bounding box center [482, 496] width 965 height 992
type input "*********"
drag, startPoint x: 854, startPoint y: 410, endPoint x: 756, endPoint y: 360, distance: 110.2
click at [752, 361] on body "Deep Diver preset Save as preset Open user menu One One small small step step f…" at bounding box center [482, 496] width 965 height 992
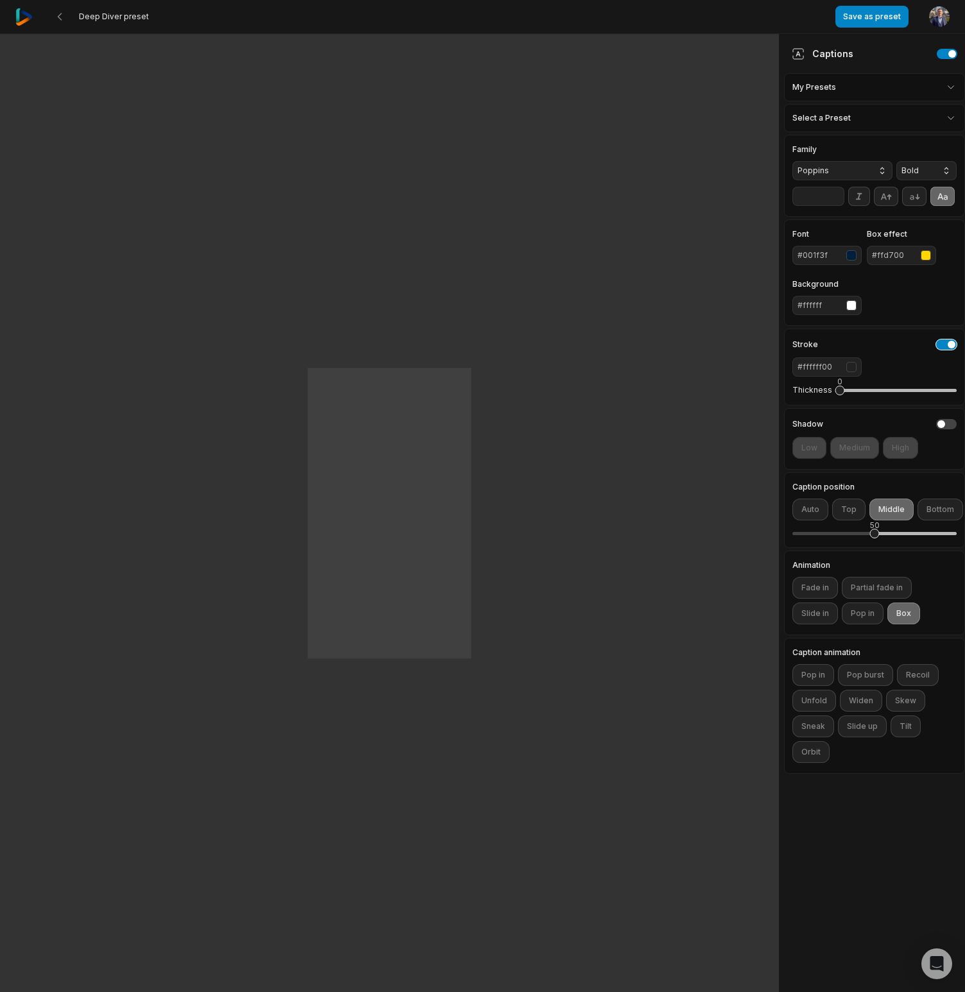
click at [950, 347] on button "button" at bounding box center [947, 345] width 21 height 10
click at [946, 345] on button "button" at bounding box center [947, 345] width 21 height 10
click at [822, 369] on div "#ffffff00" at bounding box center [820, 367] width 44 height 12
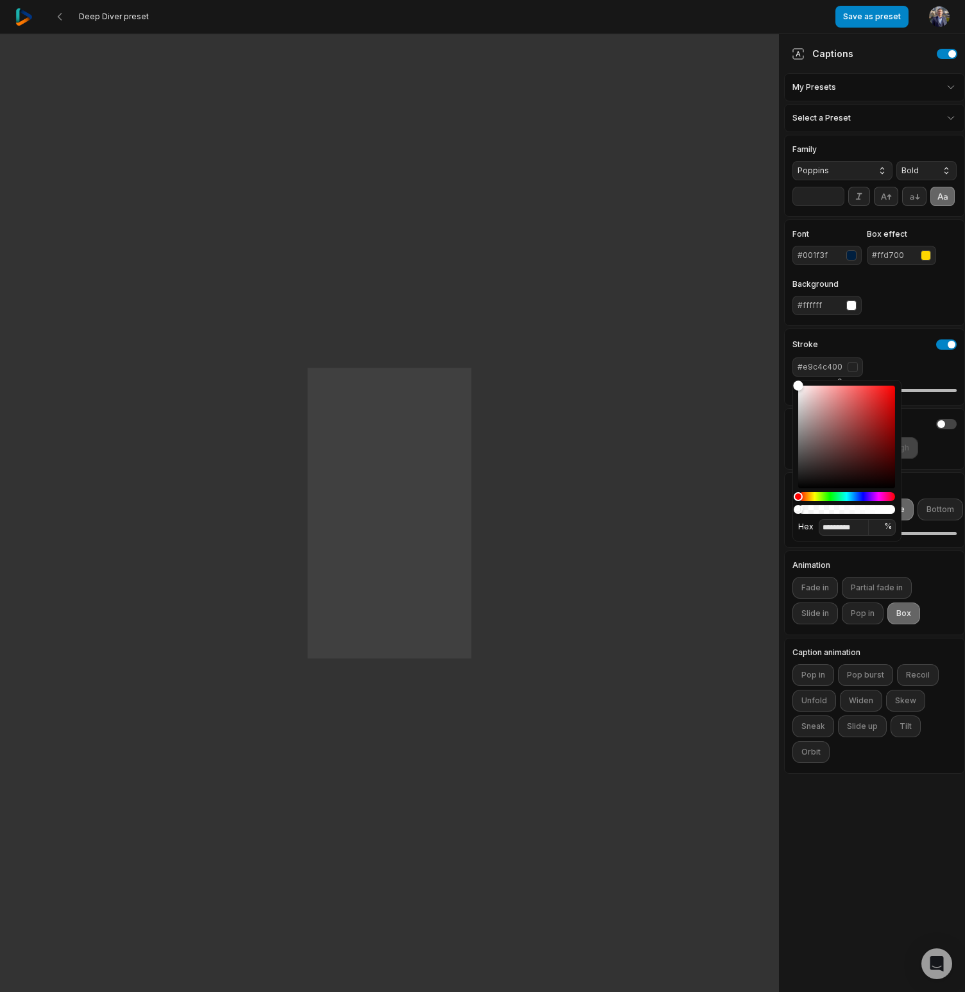
drag, startPoint x: 798, startPoint y: 383, endPoint x: 705, endPoint y: 316, distance: 114.2
click at [705, 316] on body "Deep Diver preset Save as preset Open user menu One One small small step step f…" at bounding box center [482, 496] width 965 height 992
click at [850, 528] on input "*********" at bounding box center [844, 527] width 50 height 17
type input "****"
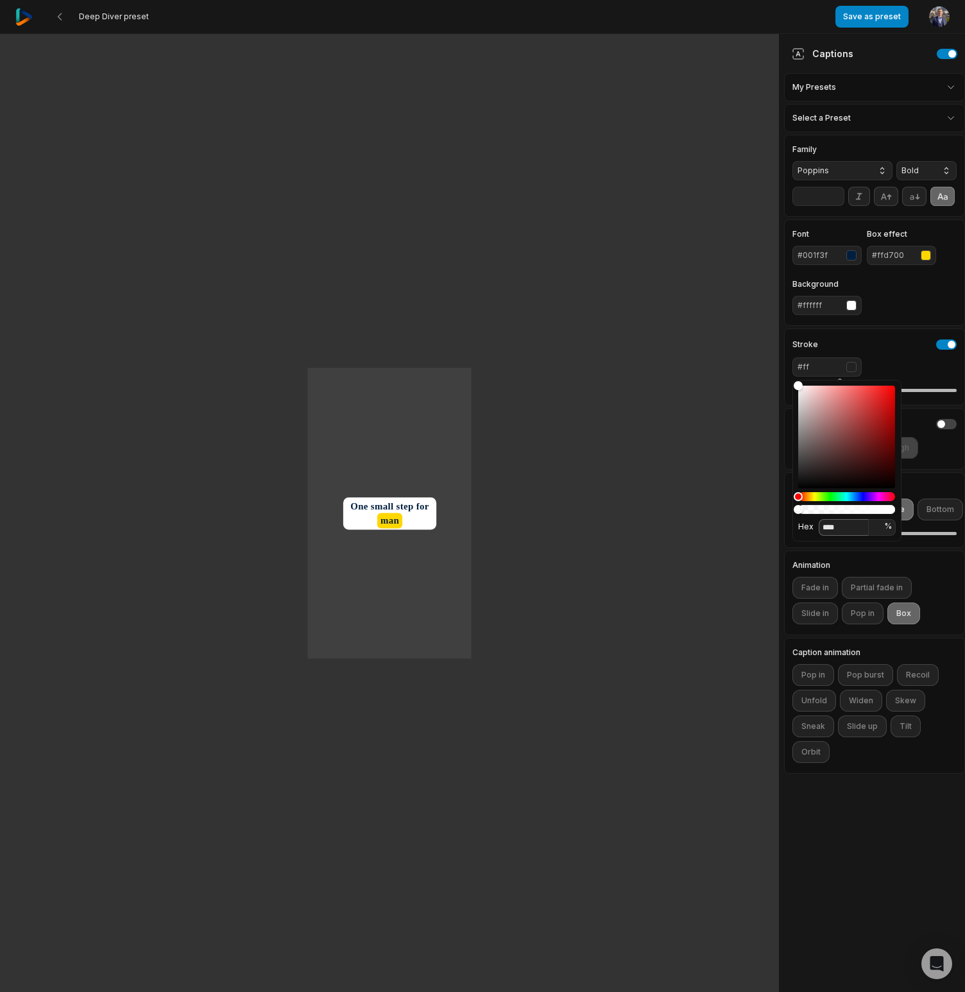
type input "***"
type input "*******"
click at [913, 354] on div "Stroke #ffffff Thickness 0" at bounding box center [874, 367] width 181 height 77
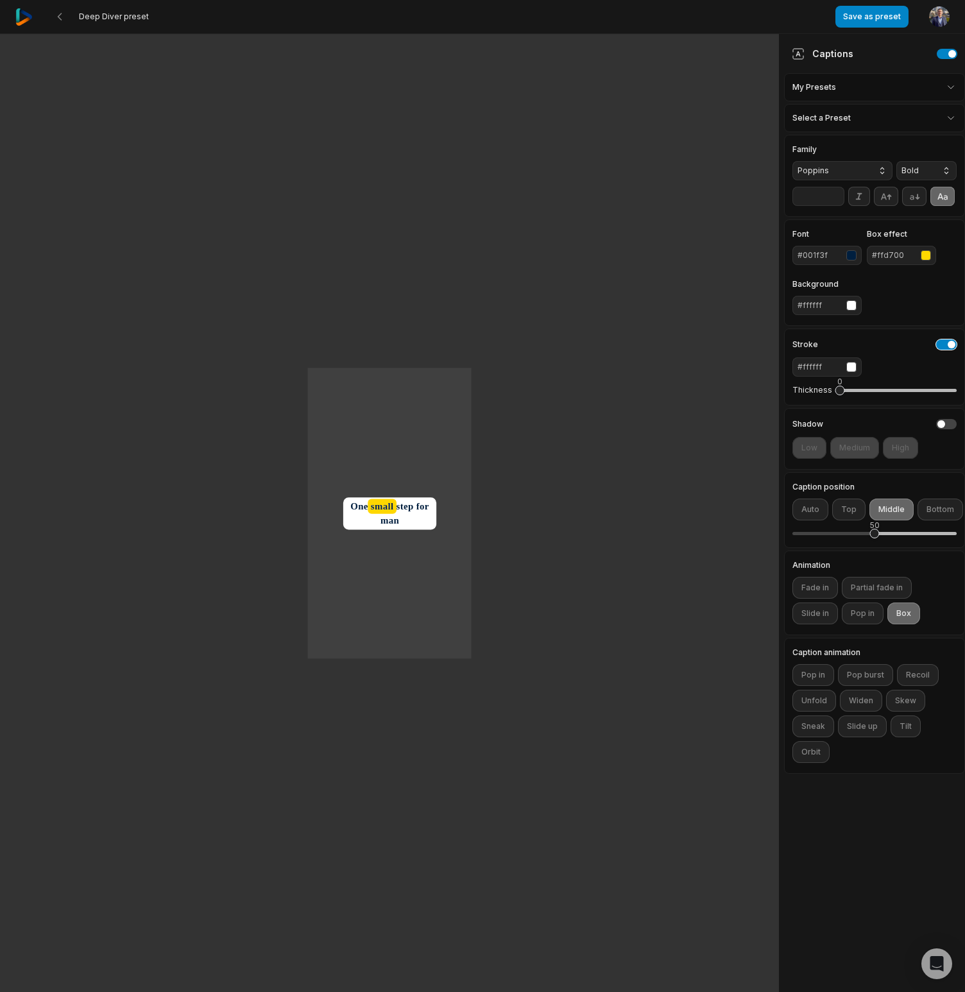
click at [951, 345] on button "button" at bounding box center [947, 345] width 21 height 10
click at [946, 422] on button "button" at bounding box center [947, 424] width 21 height 10
click at [905, 444] on button "High" at bounding box center [900, 448] width 35 height 22
click at [808, 453] on button "Low" at bounding box center [810, 448] width 34 height 22
click at [946, 420] on button "button" at bounding box center [947, 424] width 21 height 10
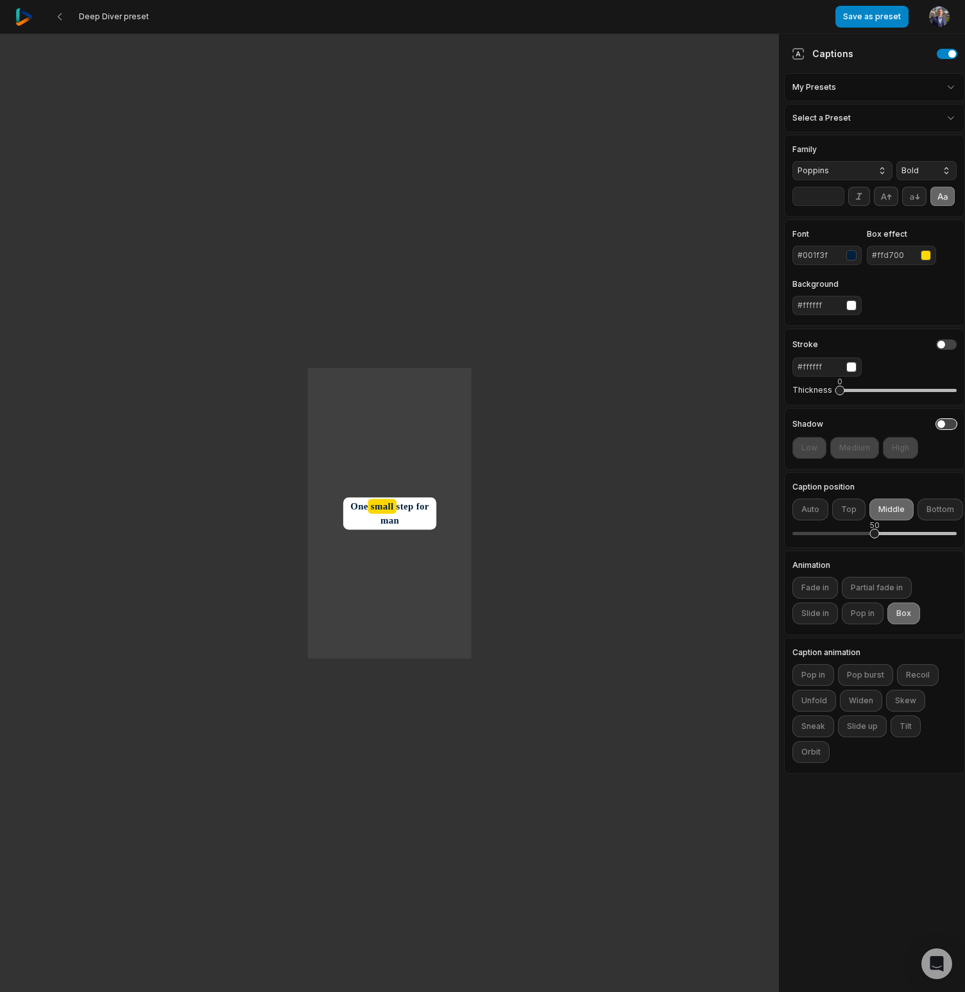
scroll to position [1, 0]
click at [816, 677] on button "Pop in" at bounding box center [814, 675] width 42 height 22
drag, startPoint x: 816, startPoint y: 677, endPoint x: 824, endPoint y: 681, distance: 8.0
click at [816, 678] on button "Pop in" at bounding box center [814, 675] width 42 height 22
click at [856, 673] on button "Pop burst" at bounding box center [865, 675] width 55 height 22
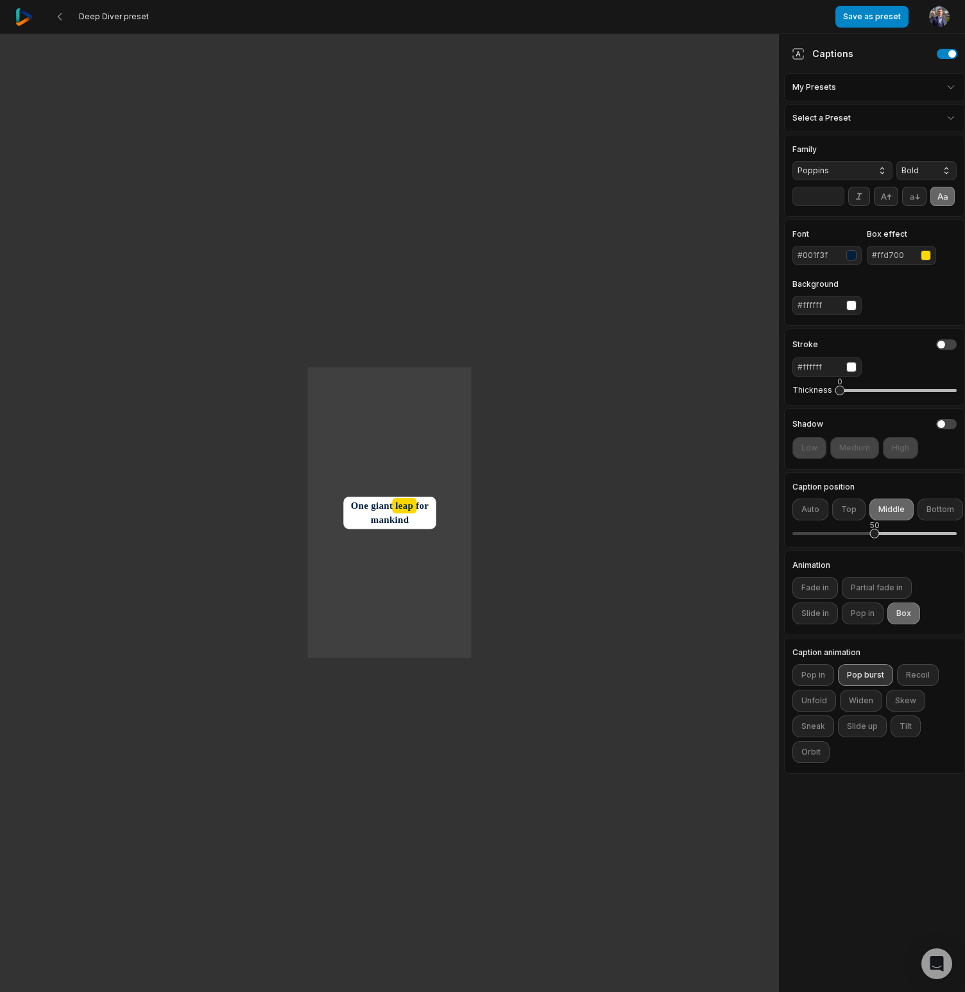
click at [856, 673] on button "Pop burst" at bounding box center [865, 675] width 55 height 22
click at [917, 677] on button "Recoil" at bounding box center [918, 675] width 42 height 22
click at [922, 677] on button "Recoil" at bounding box center [918, 675] width 42 height 22
click at [813, 705] on button "Unfold" at bounding box center [815, 701] width 44 height 22
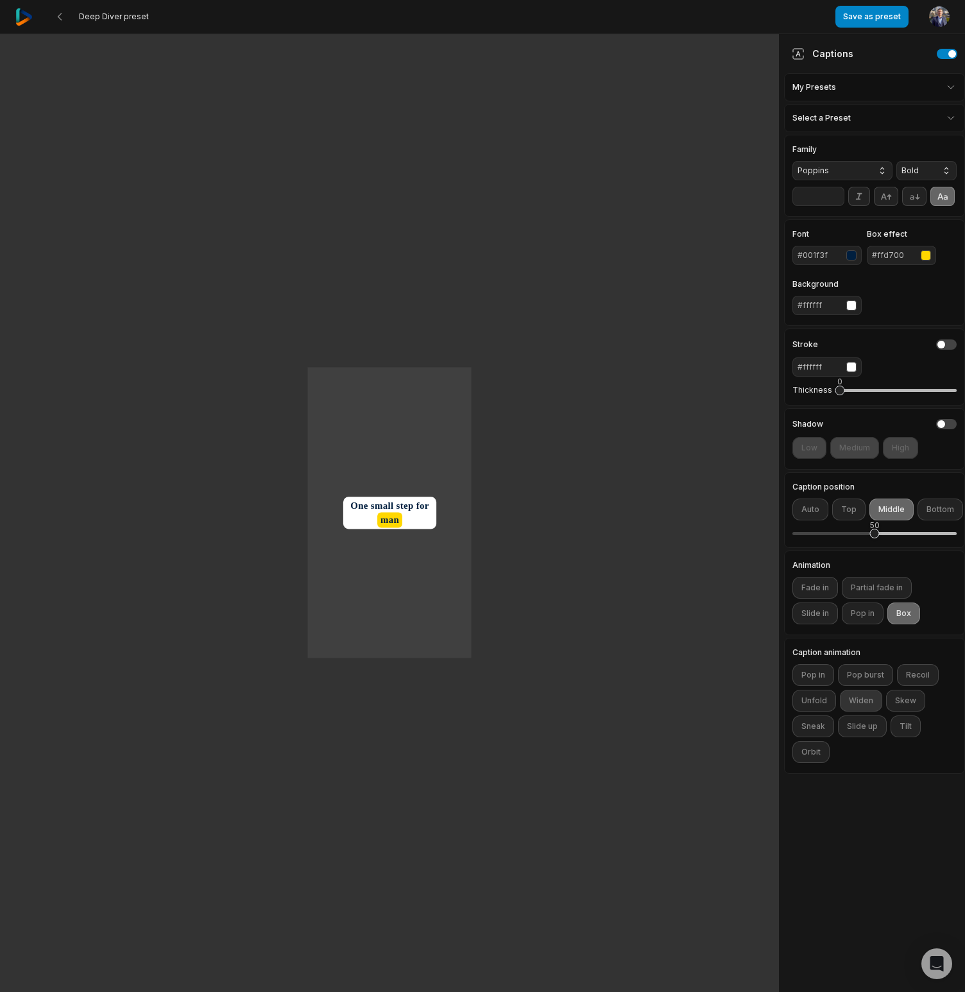
click at [864, 702] on button "Widen" at bounding box center [861, 701] width 42 height 22
drag, startPoint x: 863, startPoint y: 702, endPoint x: 873, endPoint y: 704, distance: 9.7
click at [864, 702] on button "Widen" at bounding box center [861, 701] width 42 height 22
click at [900, 704] on button "Skew" at bounding box center [905, 701] width 39 height 22
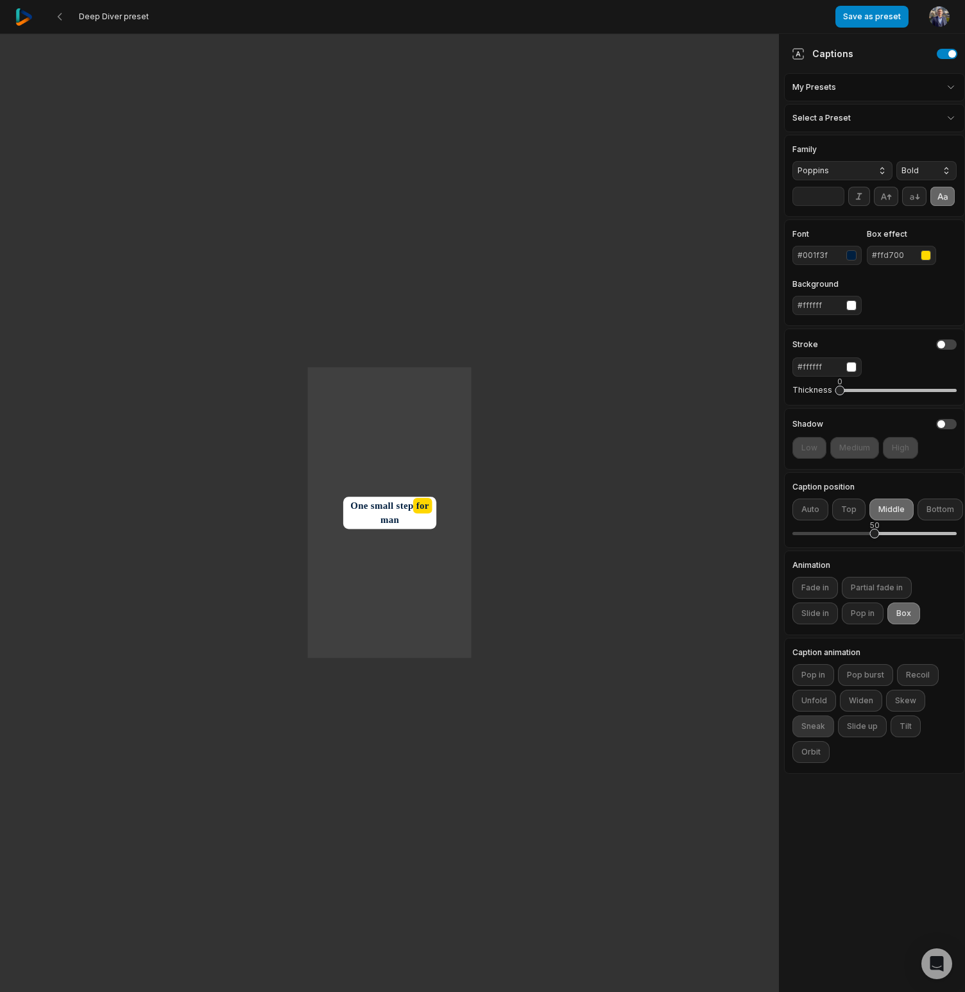
click at [818, 729] on button "Sneak" at bounding box center [814, 727] width 42 height 22
click at [867, 730] on button "Slide up" at bounding box center [862, 727] width 49 height 22
click at [868, 729] on button "Slide up" at bounding box center [862, 727] width 49 height 22
click at [903, 729] on button "Tilt" at bounding box center [906, 727] width 30 height 22
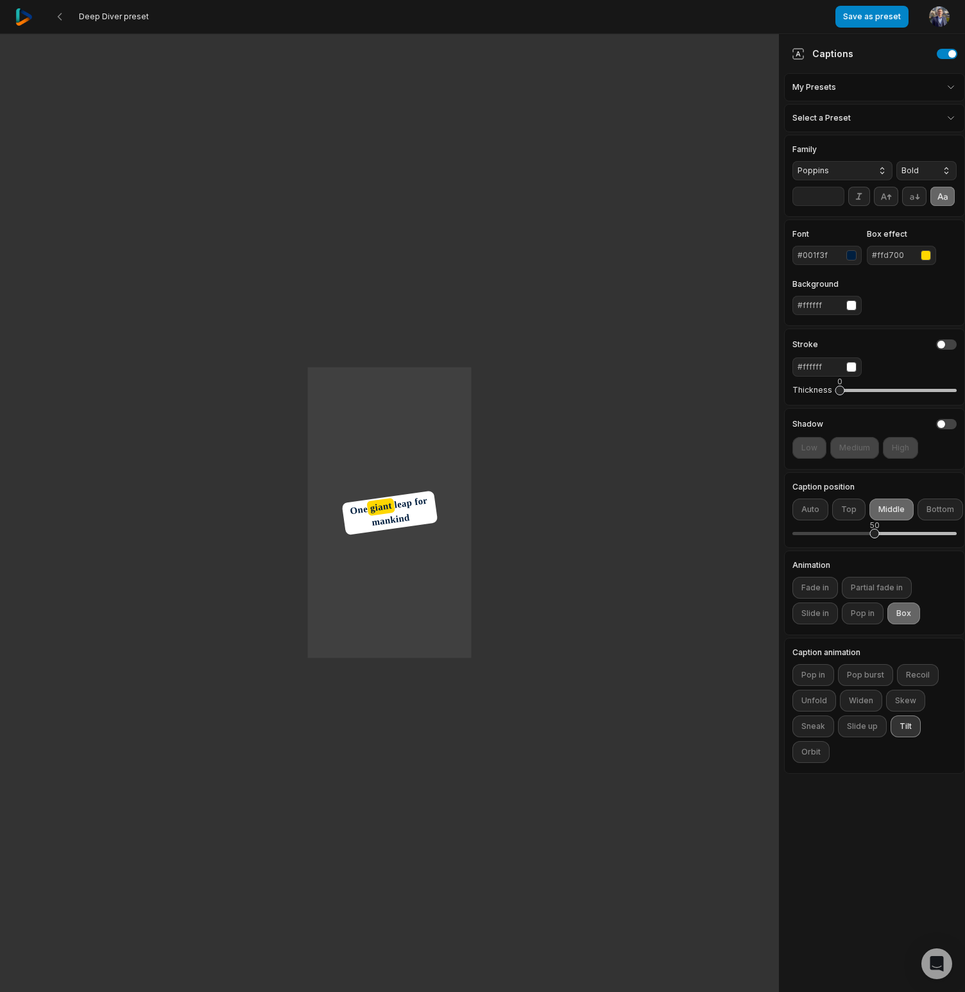
click at [904, 729] on button "Tilt" at bounding box center [906, 727] width 30 height 22
click at [911, 729] on button "Tilt" at bounding box center [906, 727] width 30 height 22
drag, startPoint x: 904, startPoint y: 730, endPoint x: 836, endPoint y: 763, distance: 74.9
click at [904, 730] on button "Tilt" at bounding box center [906, 727] width 30 height 22
click at [814, 757] on button "Orbit" at bounding box center [811, 752] width 37 height 22
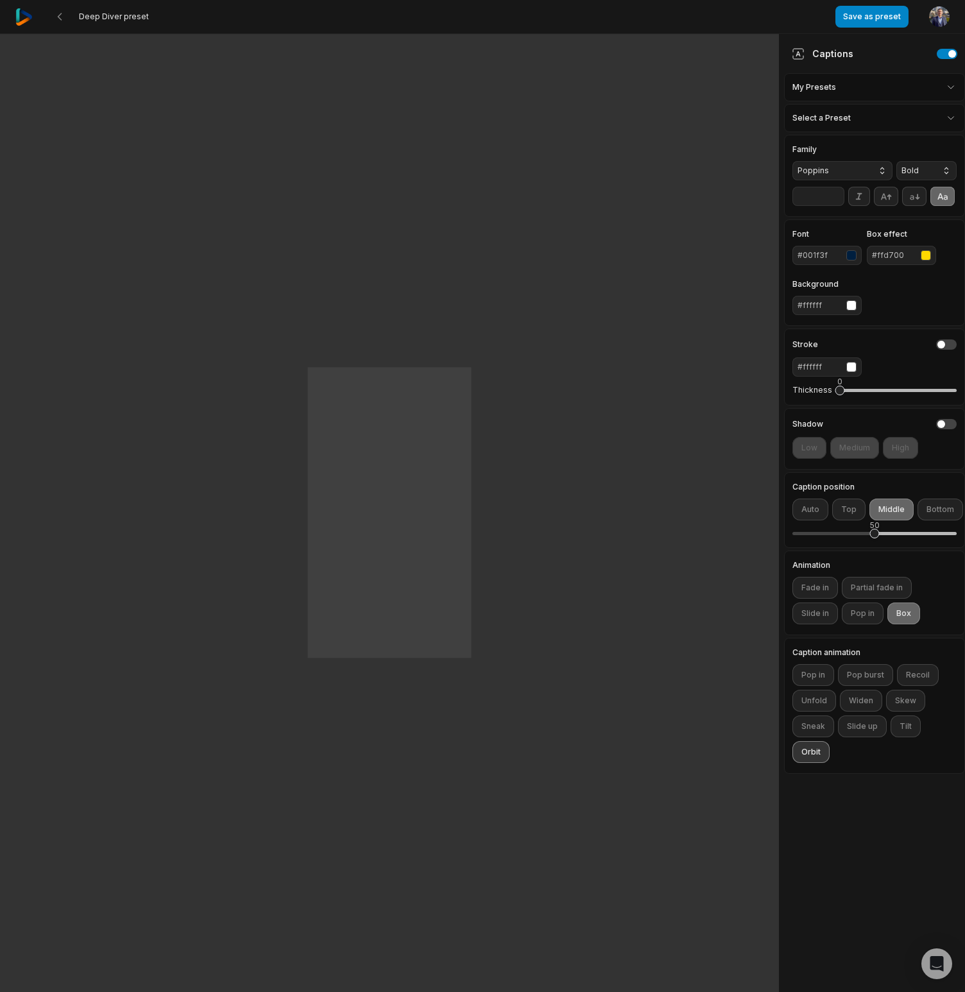
click at [815, 759] on button "Orbit" at bounding box center [811, 752] width 37 height 22
click at [926, 679] on button "Recoil" at bounding box center [918, 675] width 42 height 22
click at [849, 170] on span "Poppins" at bounding box center [832, 171] width 69 height 12
click at [846, 89] on aside "Captions My Presets Select a Preset Family Poppins Anson Avenir Next Bangers Ba…" at bounding box center [872, 513] width 186 height 958
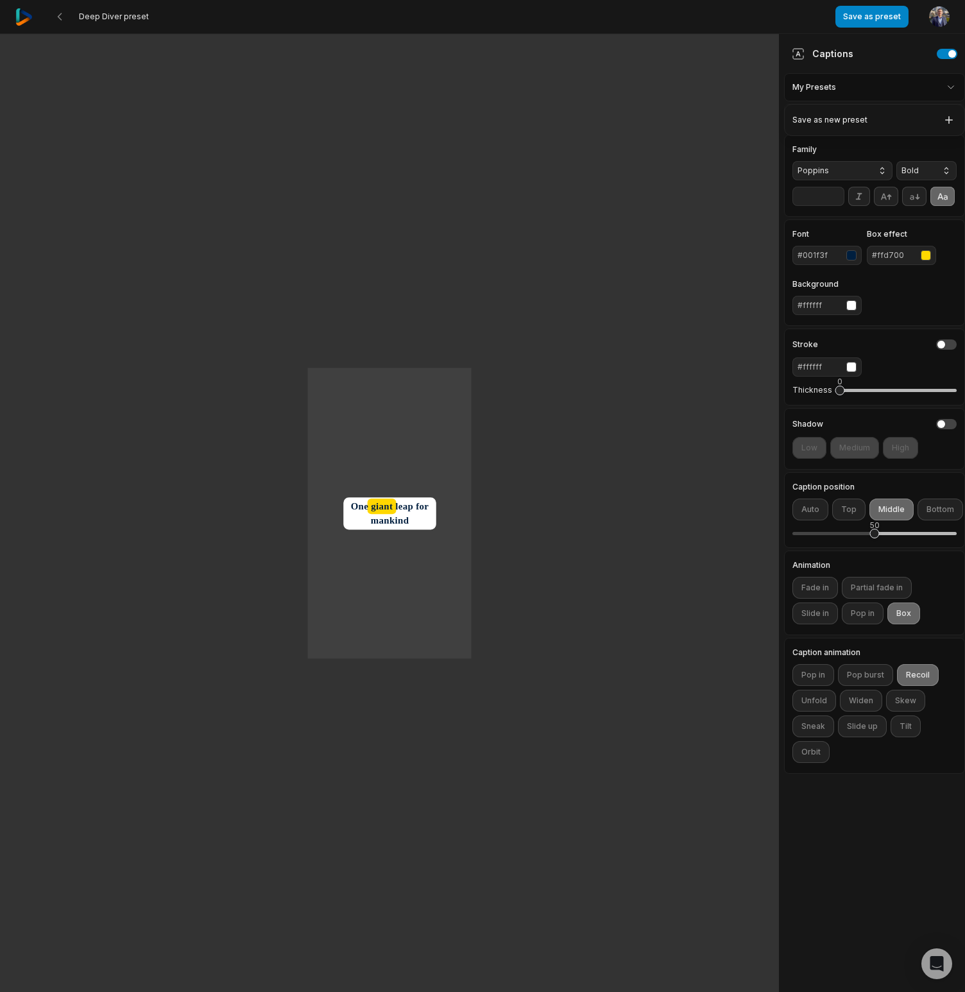
click at [821, 91] on html "Deep Diver preset Save as preset Open user menu One small step for man One gian…" at bounding box center [482, 496] width 965 height 992
click at [825, 119] on div "Save as new preset" at bounding box center [875, 120] width 175 height 26
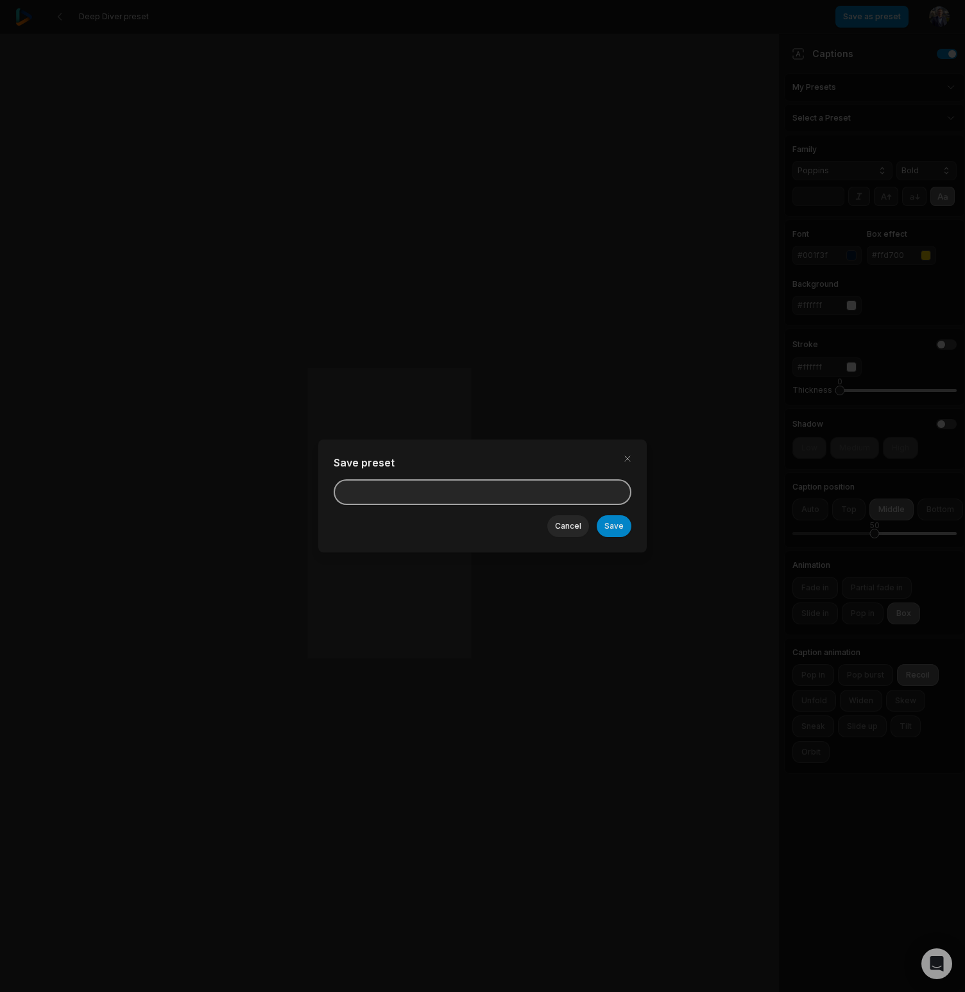
click at [418, 496] on input at bounding box center [483, 492] width 298 height 26
type input "*"
type input "***"
click at [613, 528] on button "Save" at bounding box center [614, 526] width 35 height 22
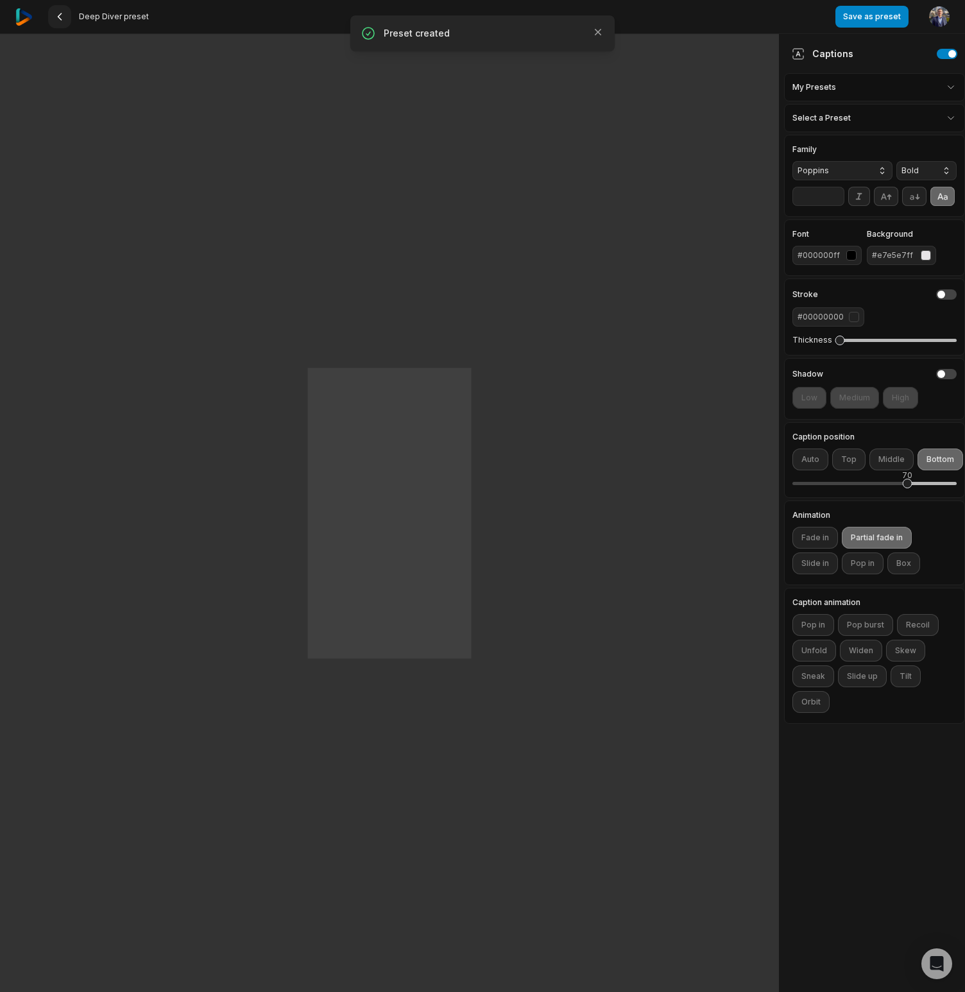
click at [63, 17] on icon at bounding box center [60, 17] width 10 height 10
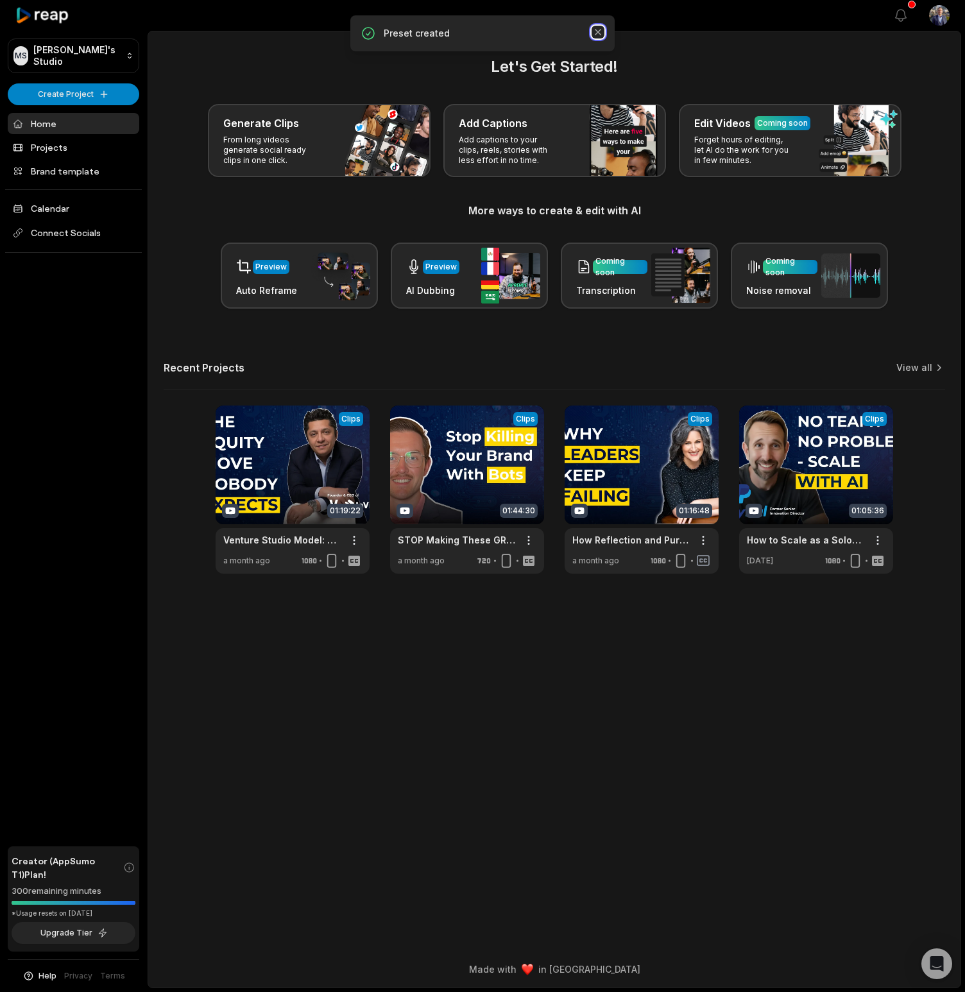
drag, startPoint x: 602, startPoint y: 32, endPoint x: 400, endPoint y: 92, distance: 211.0
click at [601, 32] on icon "button" at bounding box center [598, 32] width 13 height 13
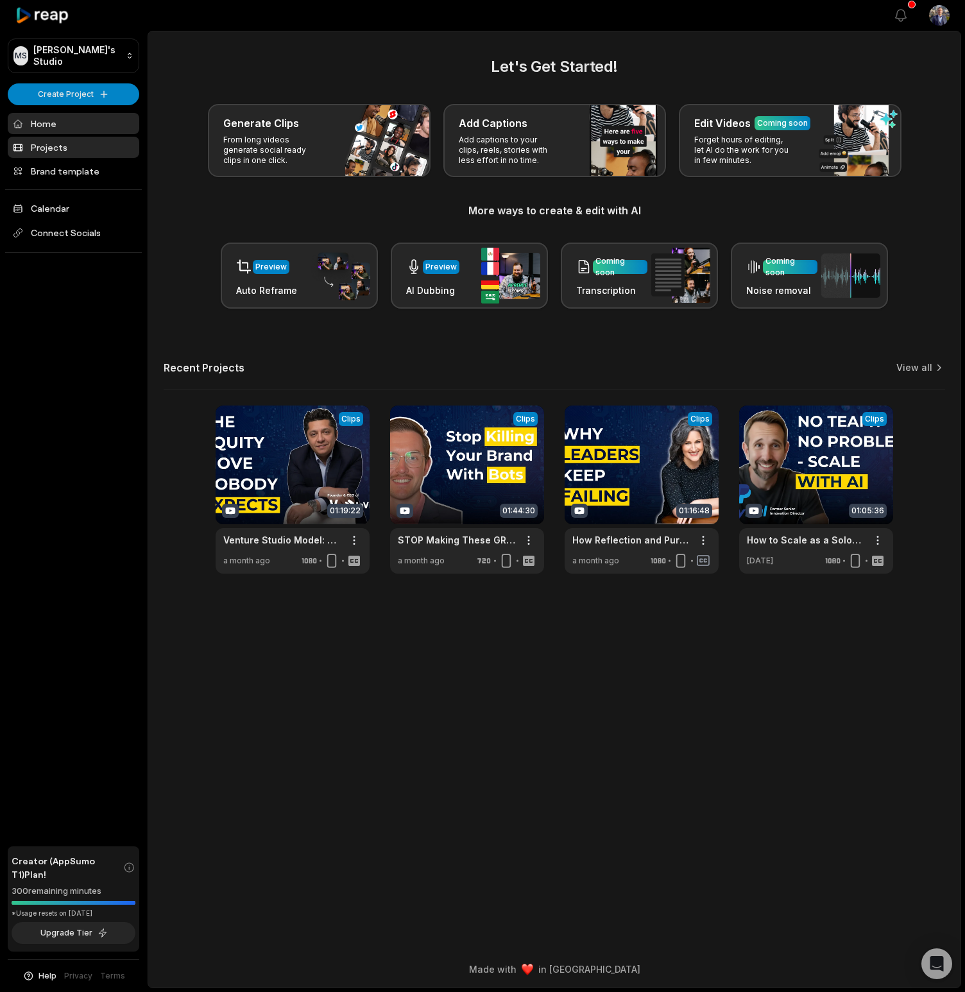
click at [63, 152] on link "Projects" at bounding box center [74, 147] width 132 height 21
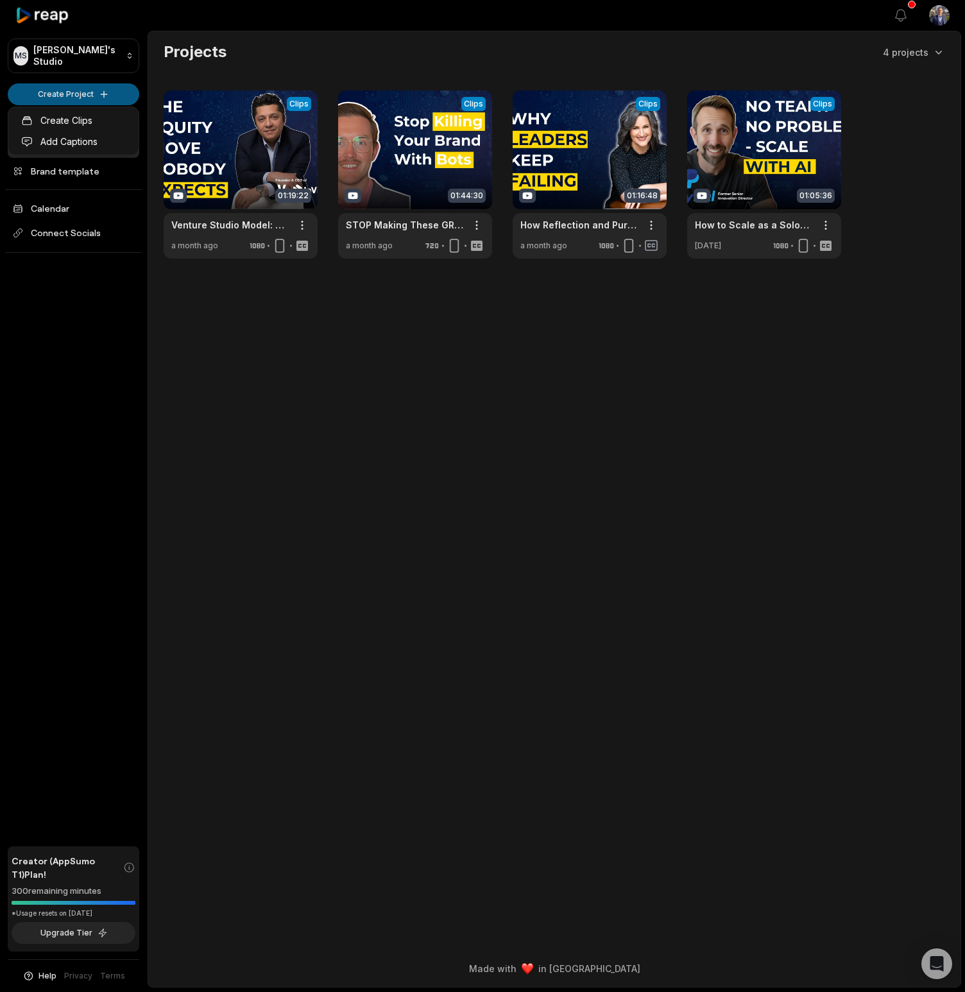
click at [80, 91] on html "MS Mike's Studio Create Project Home Projects Brand template Calendar Connect S…" at bounding box center [482, 496] width 965 height 992
click at [92, 96] on html "MS Mike's Studio Create Project Home Projects Brand template Calendar Connect S…" at bounding box center [482, 496] width 965 height 992
click at [90, 122] on link "Create Clips" at bounding box center [73, 120] width 125 height 21
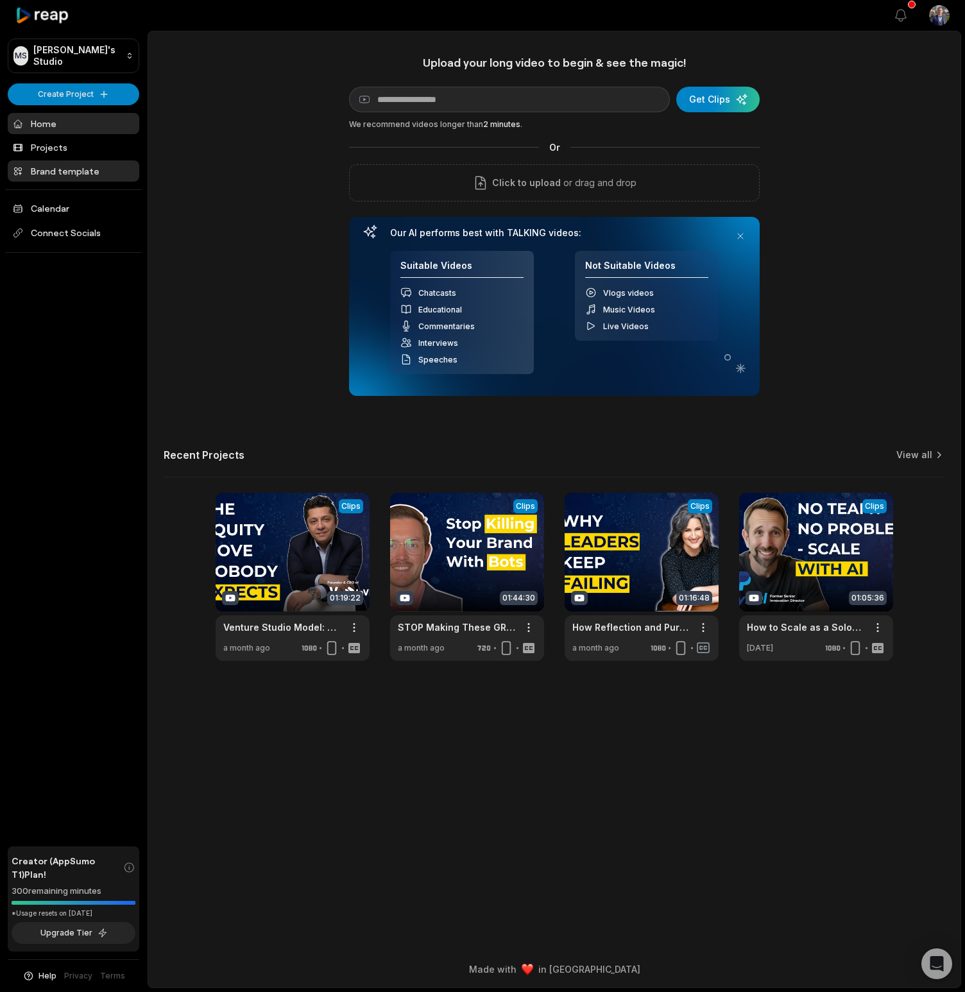
click at [69, 166] on link "Brand template" at bounding box center [74, 170] width 132 height 21
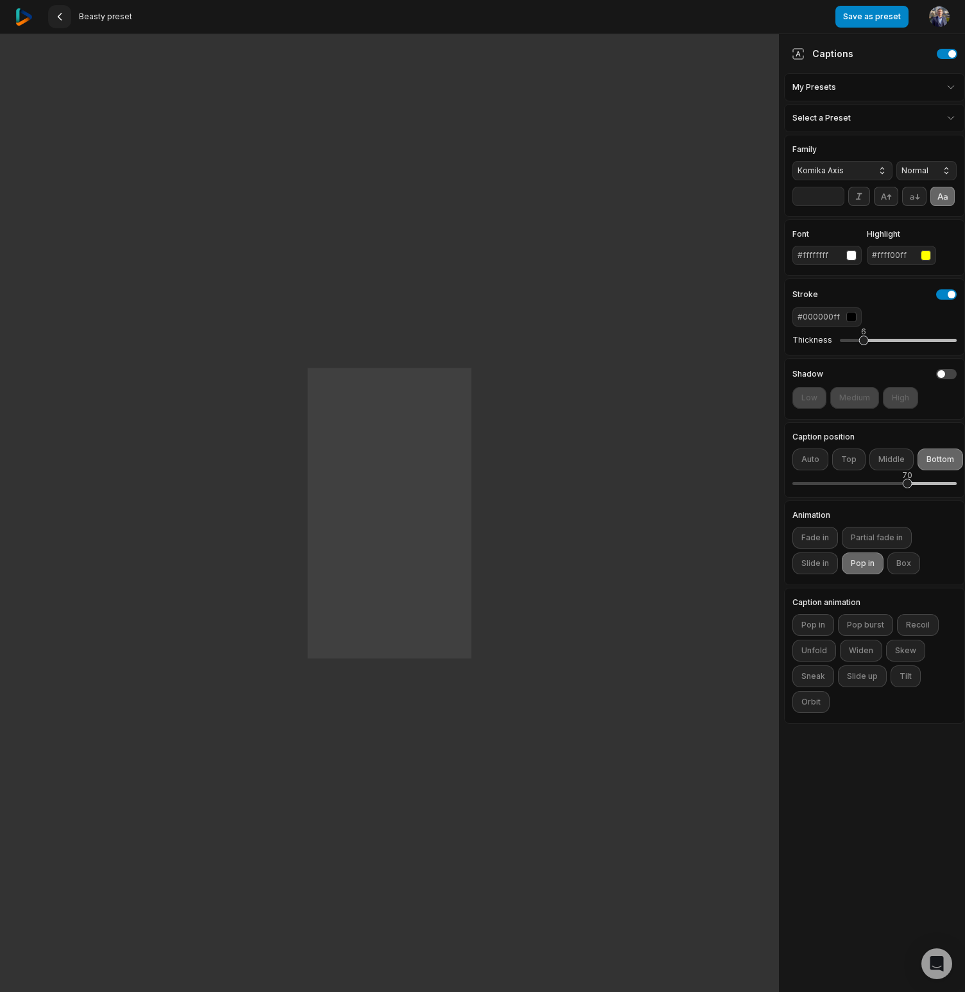
click at [57, 19] on icon at bounding box center [60, 17] width 10 height 10
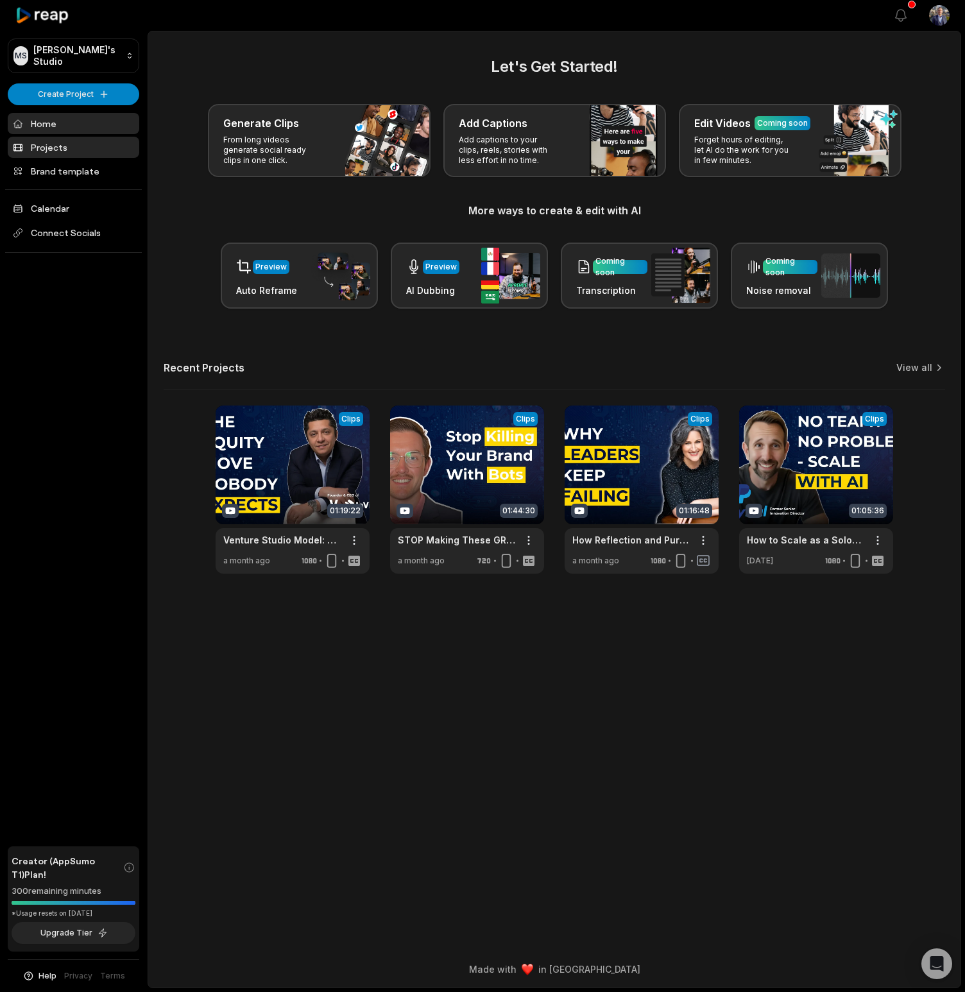
click at [76, 151] on link "Projects" at bounding box center [74, 147] width 132 height 21
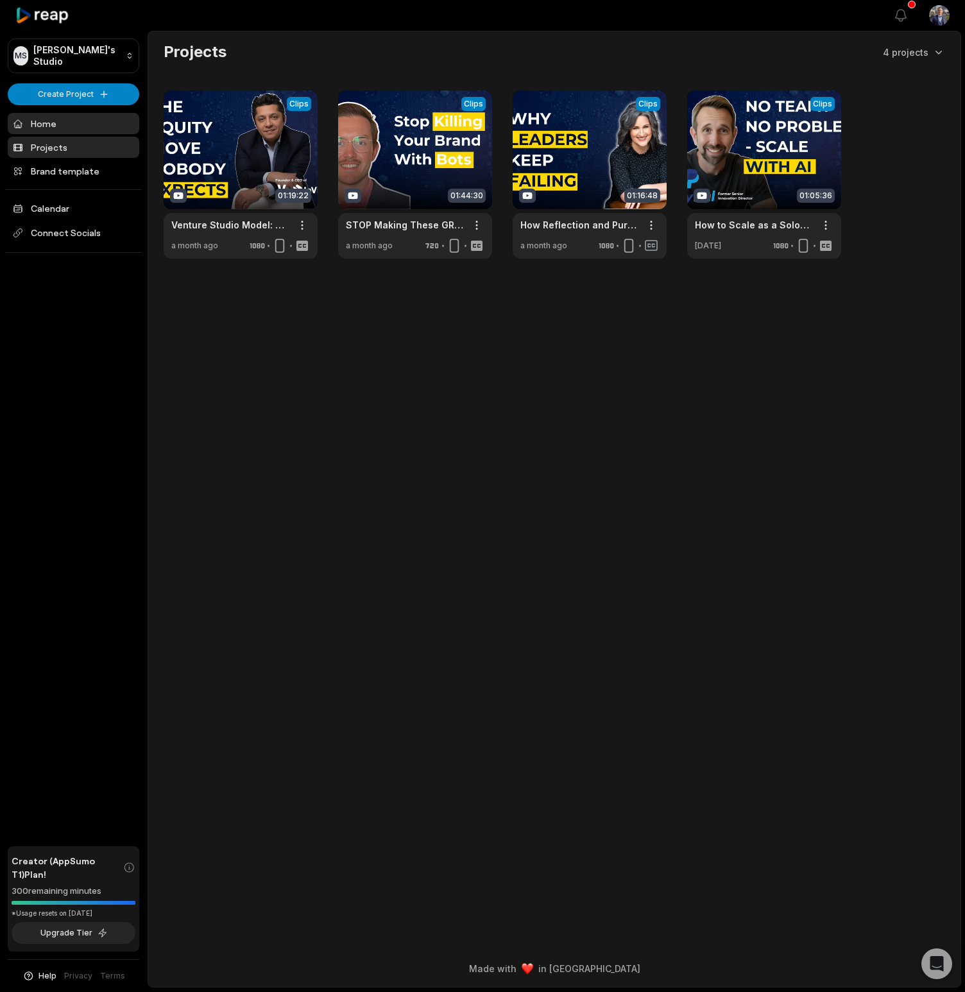
click at [74, 126] on link "Home" at bounding box center [74, 123] width 132 height 21
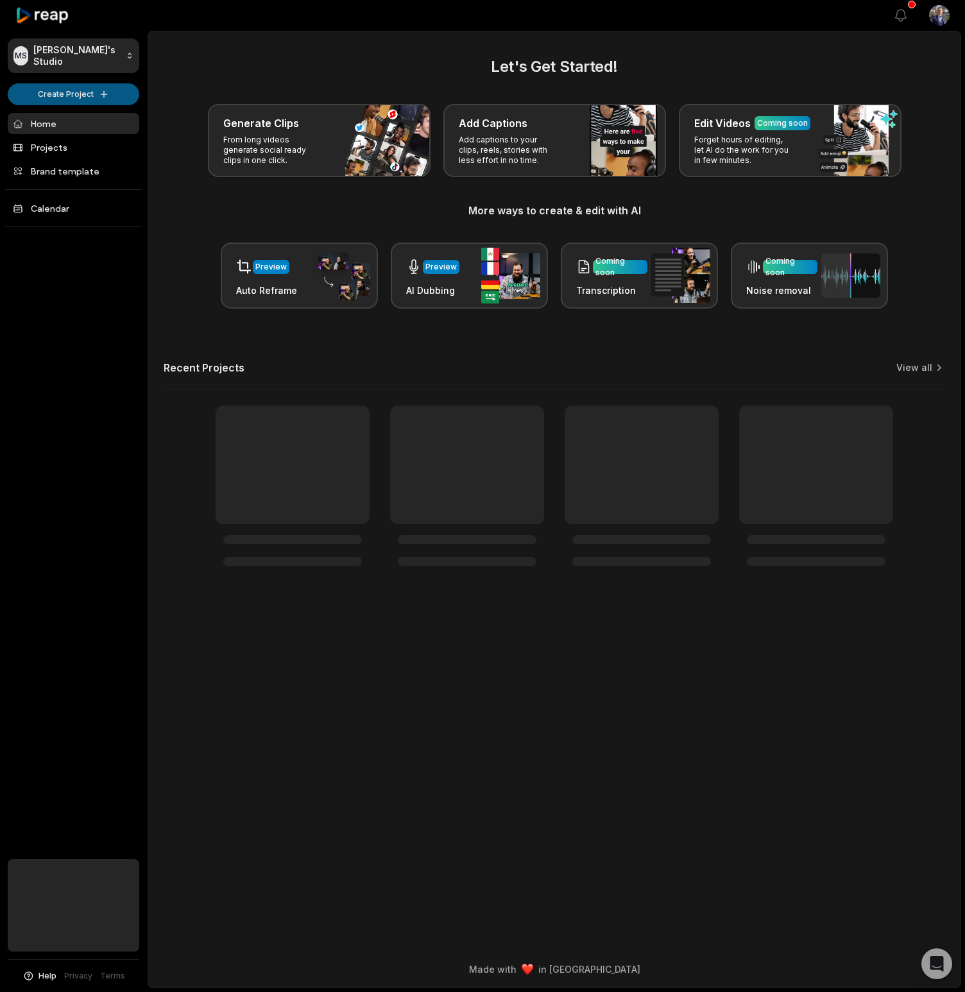
click at [97, 98] on html "MS [PERSON_NAME]'s Studio Create Project Home Projects Brand template Calendar …" at bounding box center [482, 496] width 965 height 992
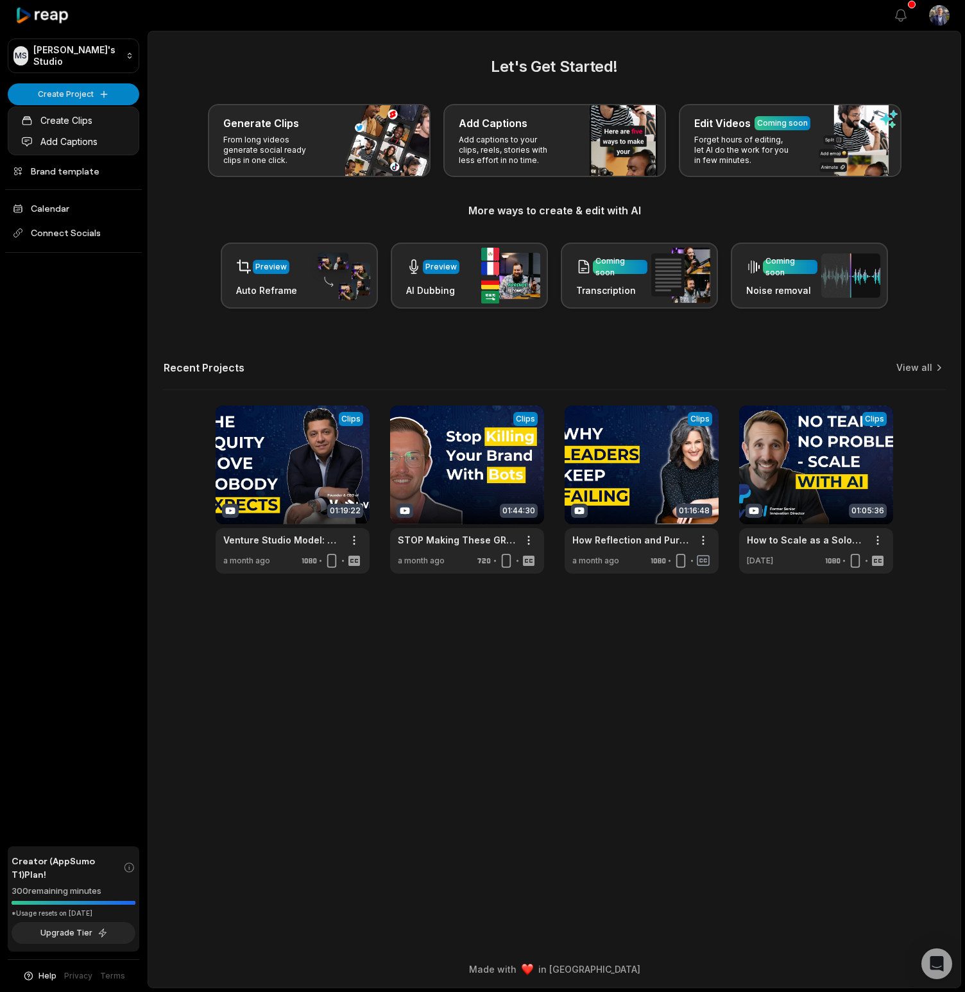
click at [125, 96] on html "MS [PERSON_NAME]'s Studio Create Project Home Projects Brand template Calendar …" at bounding box center [482, 496] width 965 height 992
click at [126, 96] on html "MS [PERSON_NAME]'s Studio Create Project Home Projects Brand template Calendar …" at bounding box center [482, 496] width 965 height 992
click at [89, 124] on link "Create Clips" at bounding box center [73, 120] width 125 height 21
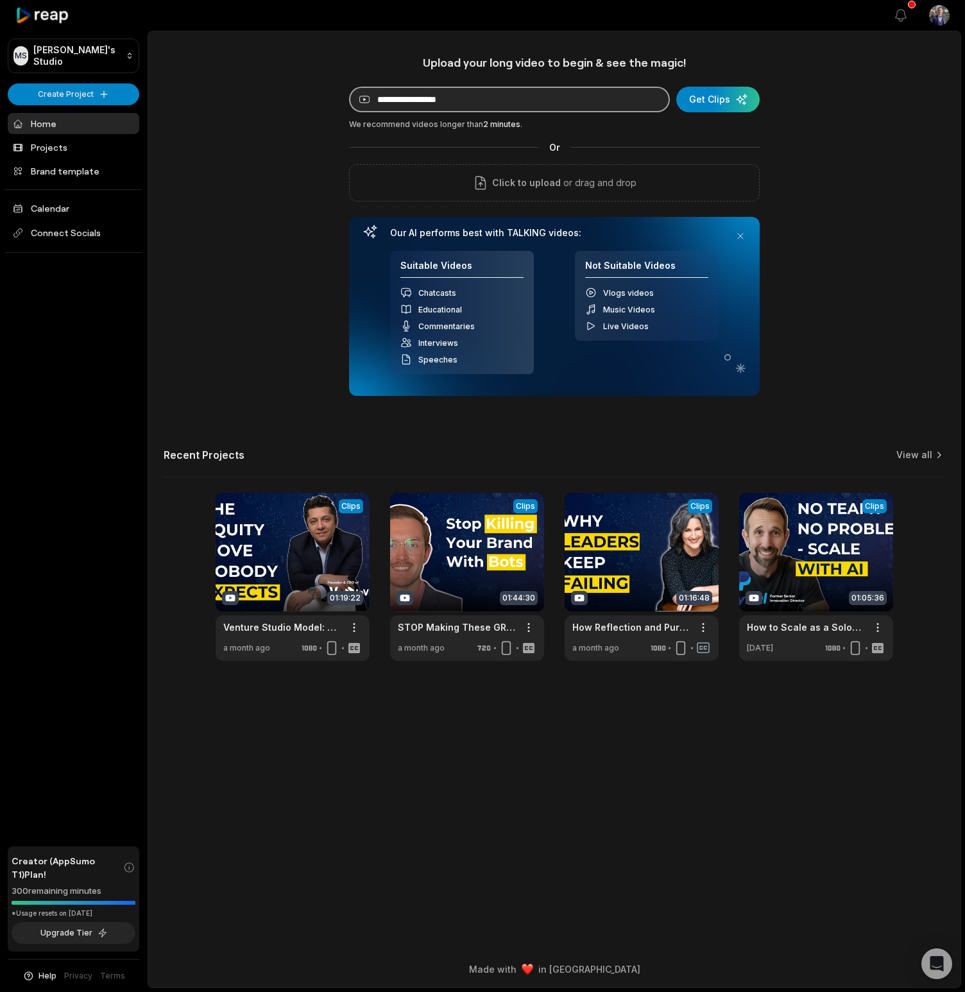
click at [512, 98] on input at bounding box center [509, 100] width 321 height 26
paste input "**********"
type input "**********"
click at [719, 98] on div "submit" at bounding box center [718, 100] width 83 height 26
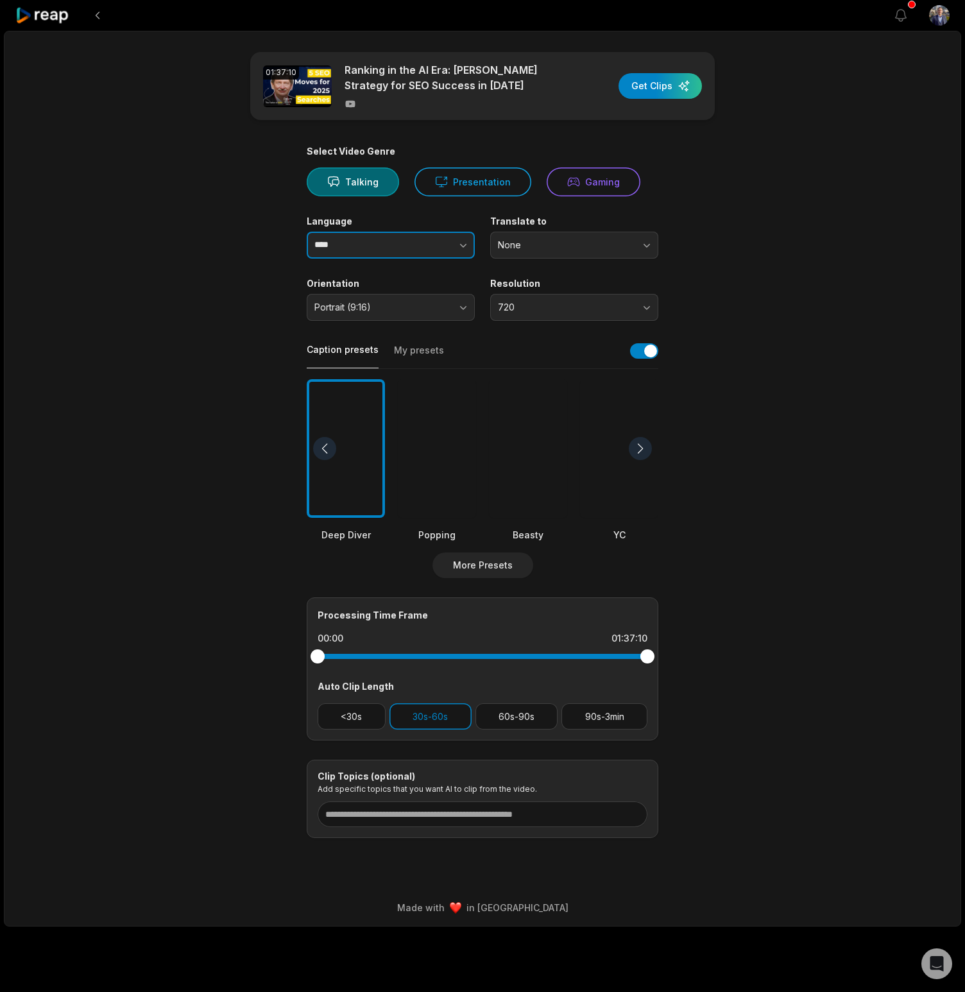
click at [404, 247] on button "button" at bounding box center [438, 245] width 73 height 27
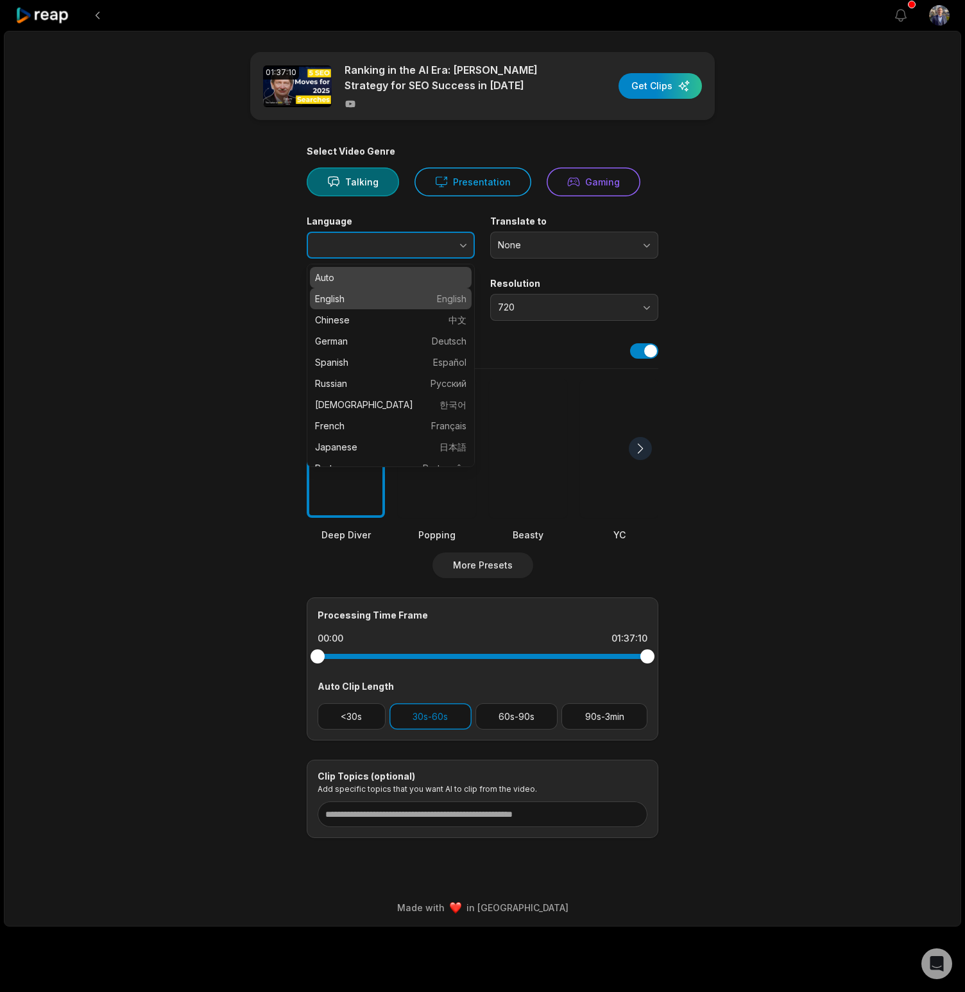
type input "*******"
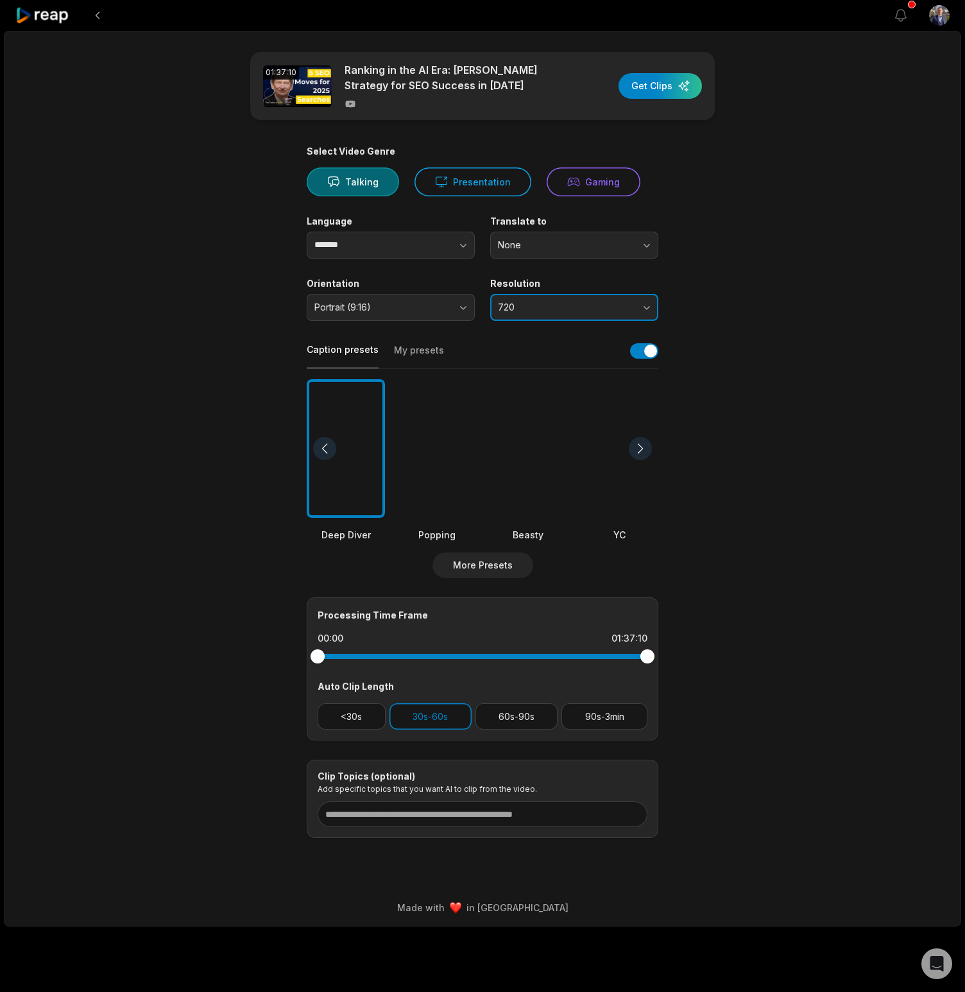
click at [571, 314] on button "720" at bounding box center [574, 307] width 168 height 27
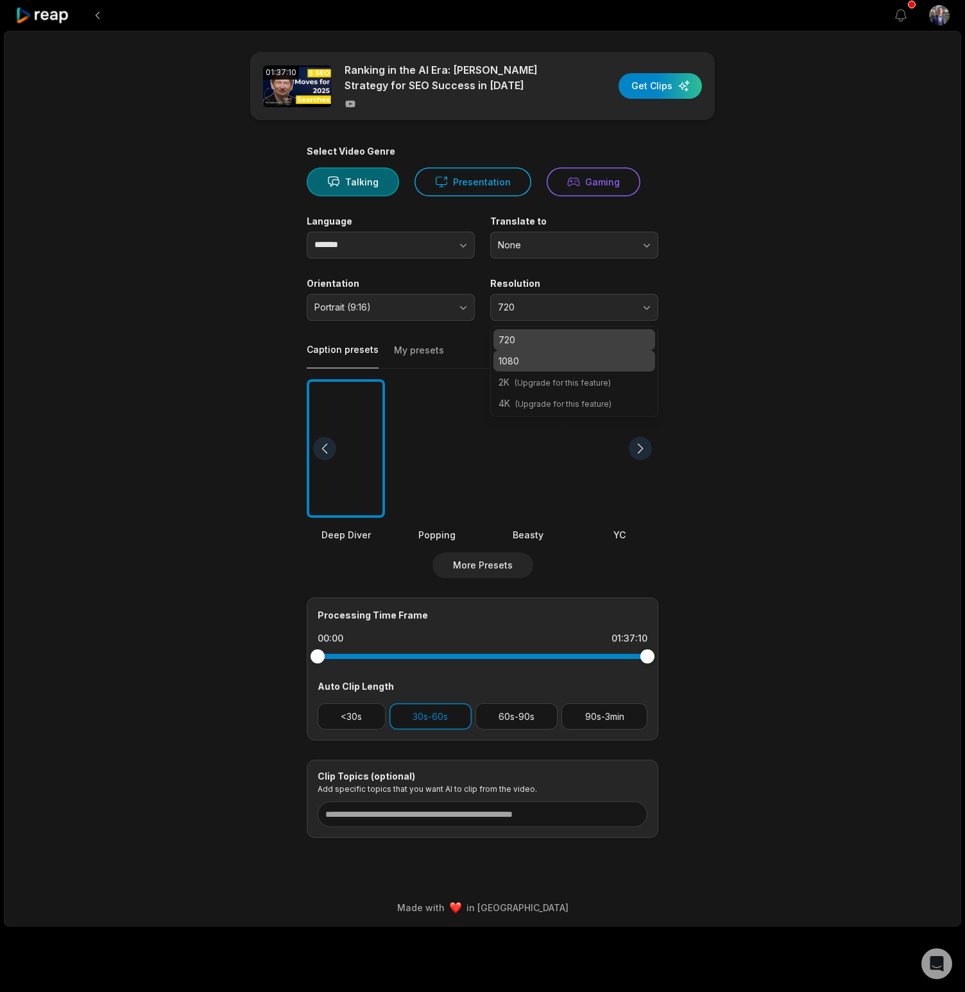
click at [566, 355] on p "1080" at bounding box center [574, 360] width 151 height 13
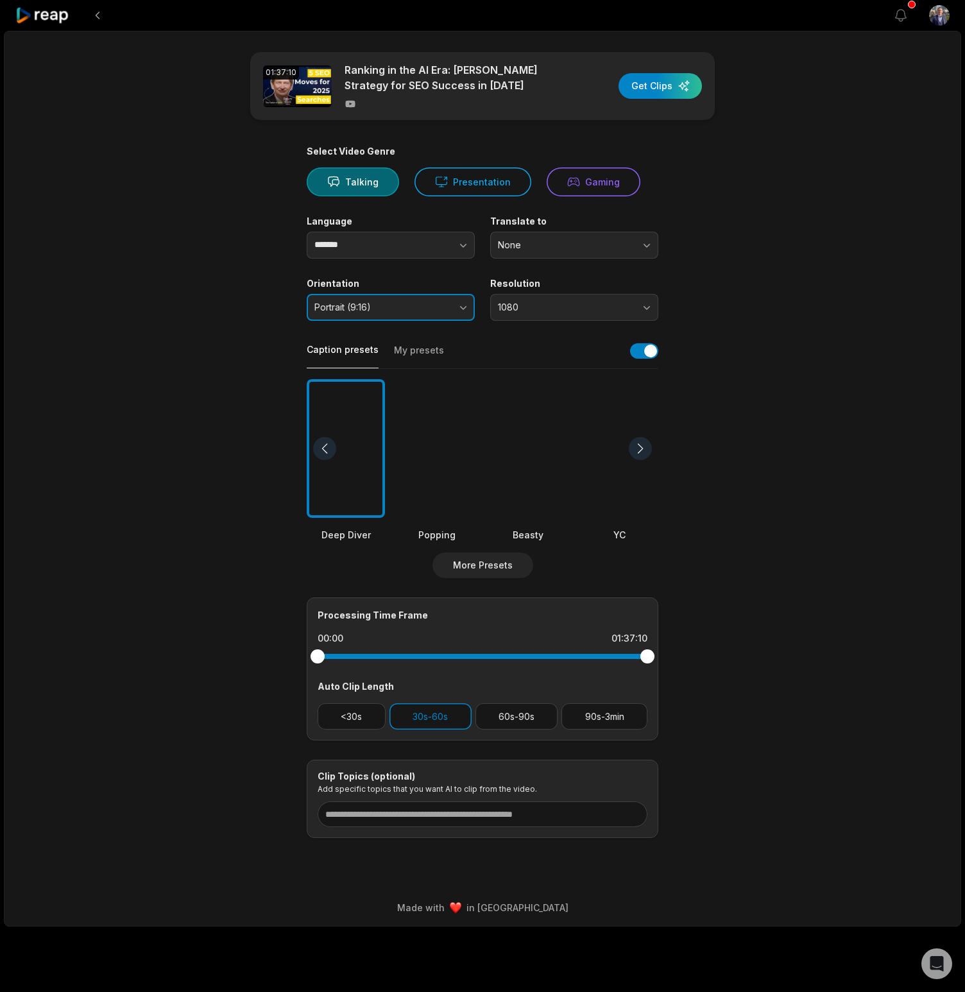
click at [392, 307] on span "Portrait (9:16)" at bounding box center [382, 308] width 135 height 12
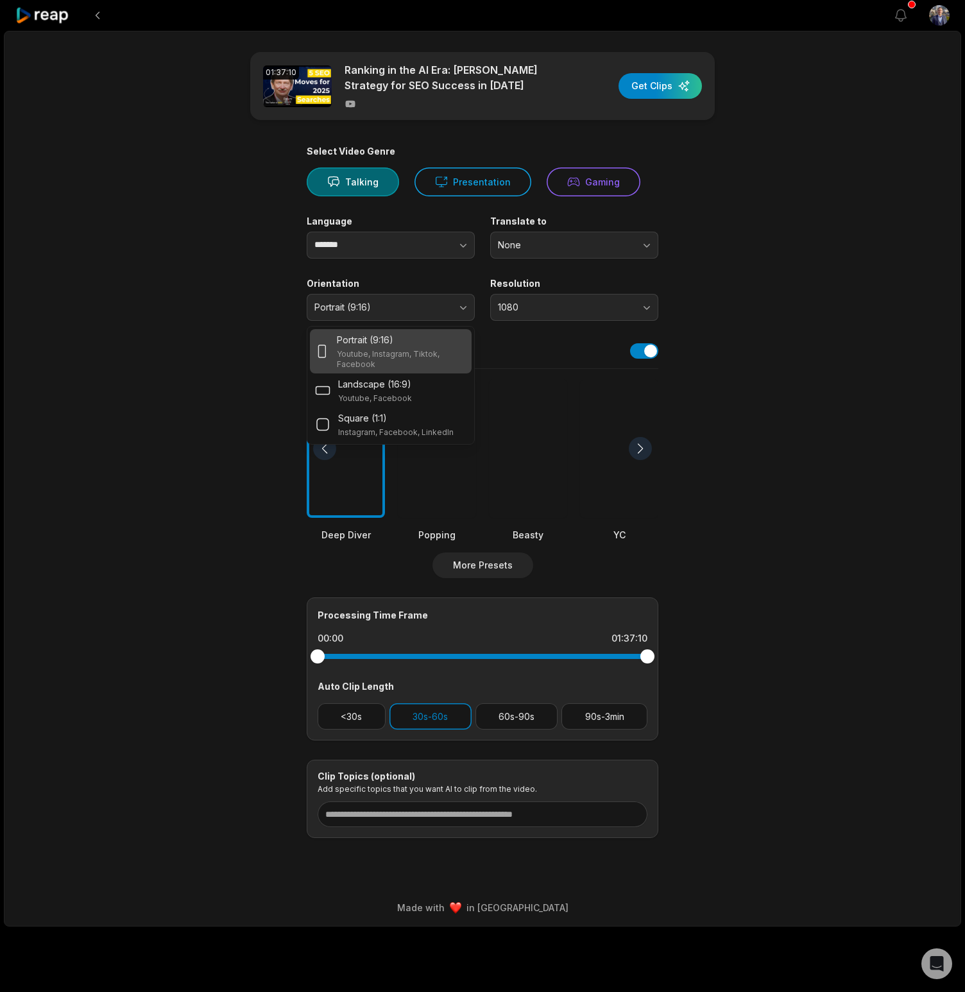
click at [747, 306] on main "01:37:10 Ranking in the AI Era: [PERSON_NAME] Strategy for SEO Success in [DATE…" at bounding box center [482, 445] width 621 height 786
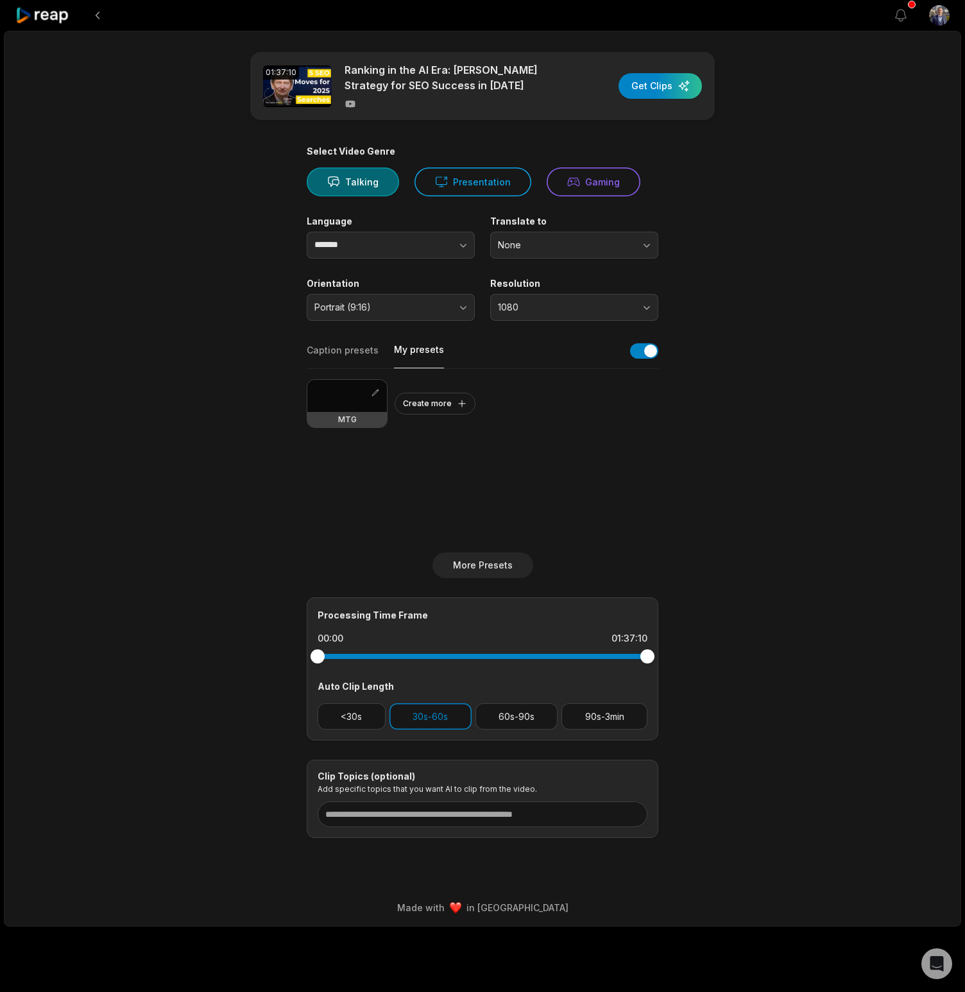
click at [418, 354] on button "My presets" at bounding box center [419, 355] width 50 height 25
click at [336, 397] on div at bounding box center [347, 396] width 80 height 32
click at [340, 359] on button "Caption presets" at bounding box center [343, 355] width 72 height 25
click at [487, 569] on button "More Presets" at bounding box center [483, 566] width 101 height 26
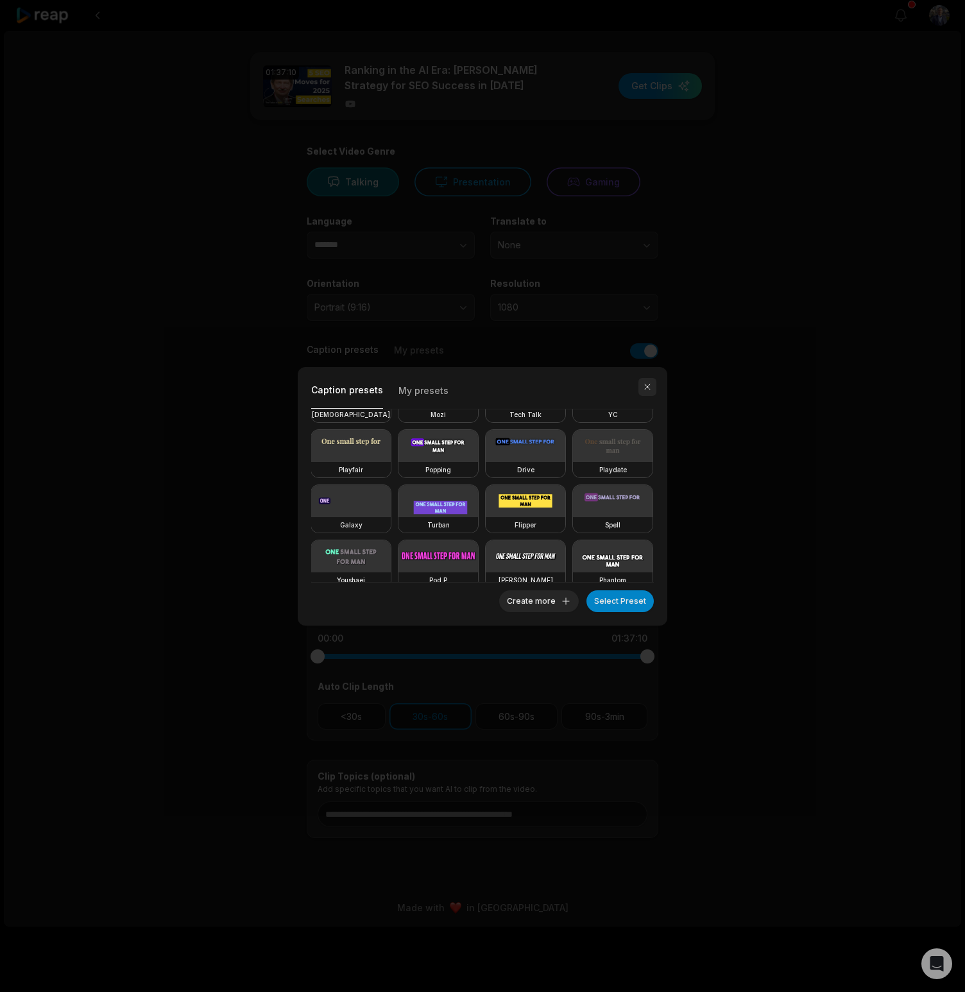
scroll to position [112, 0]
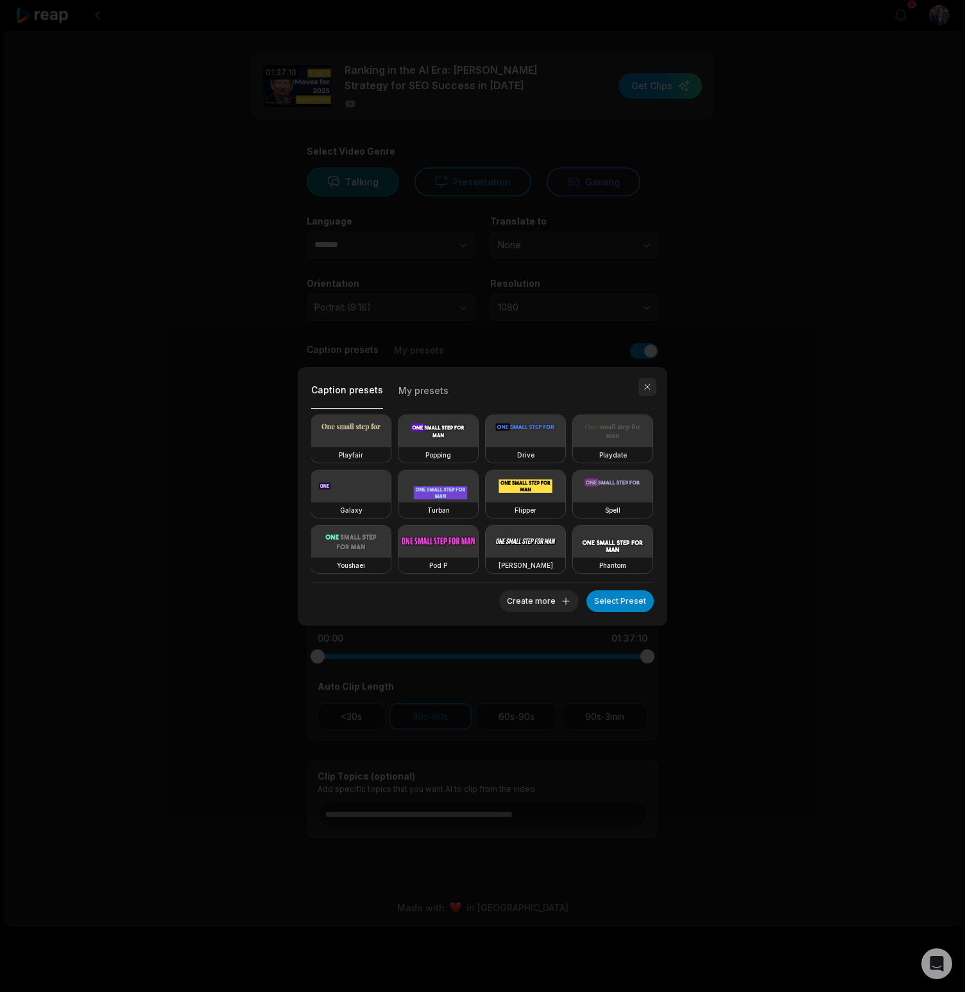
click at [652, 387] on button "button" at bounding box center [648, 387] width 18 height 18
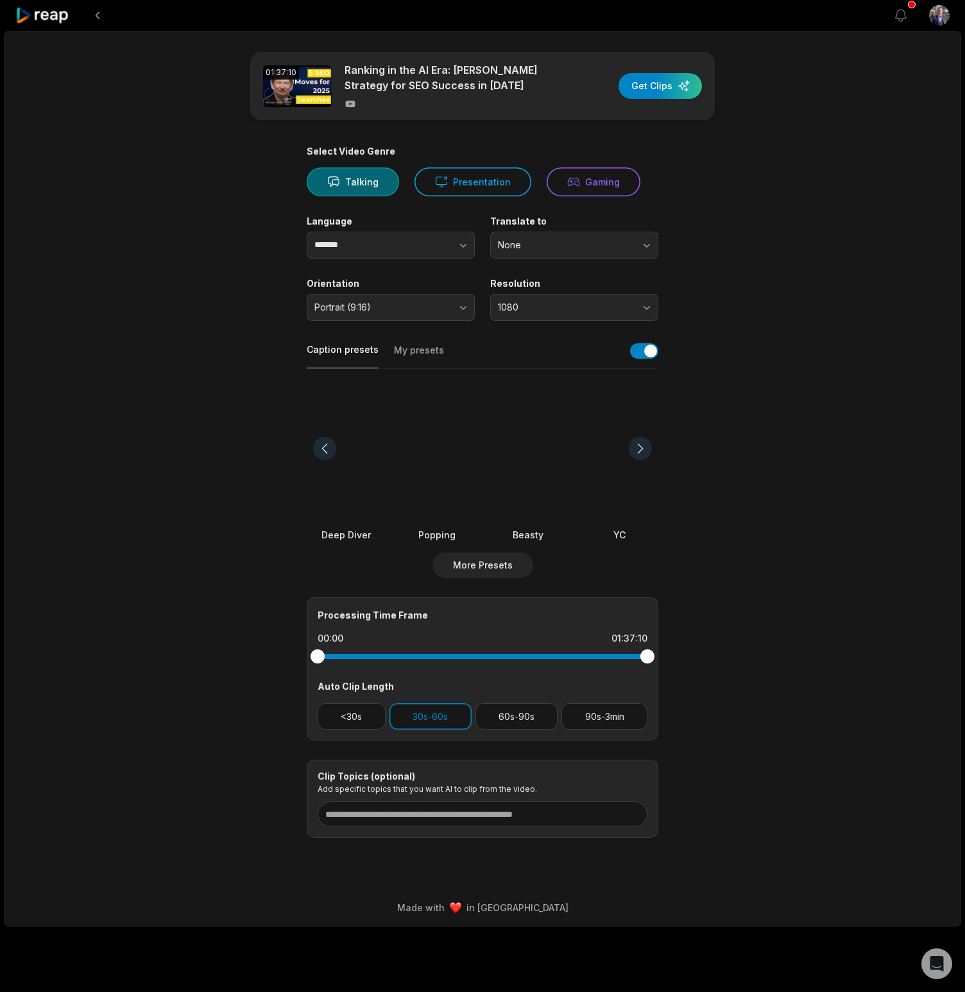
click at [419, 351] on button "My presets" at bounding box center [419, 356] width 50 height 24
click at [344, 401] on div at bounding box center [347, 396] width 80 height 32
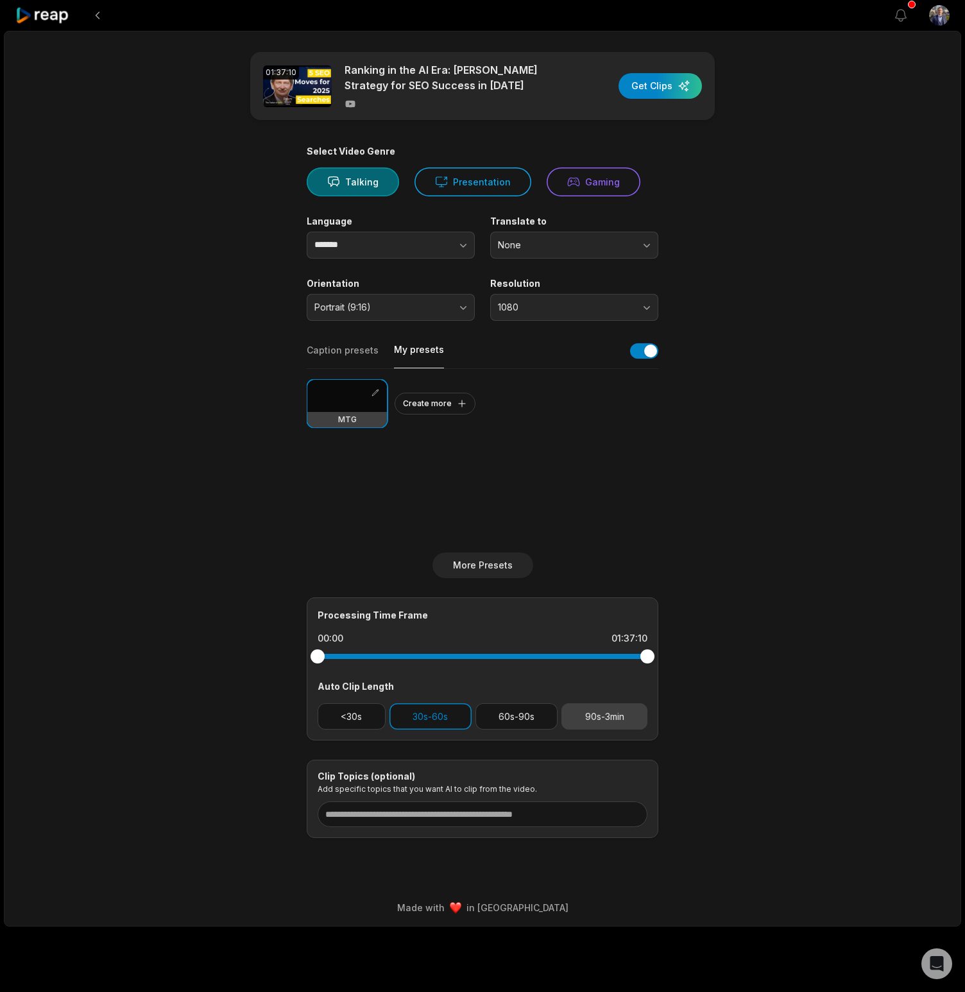
click at [616, 716] on button "90s-3min" at bounding box center [605, 717] width 86 height 26
click at [654, 93] on div "button" at bounding box center [660, 86] width 83 height 26
click at [904, 20] on icon "button" at bounding box center [901, 15] width 15 height 15
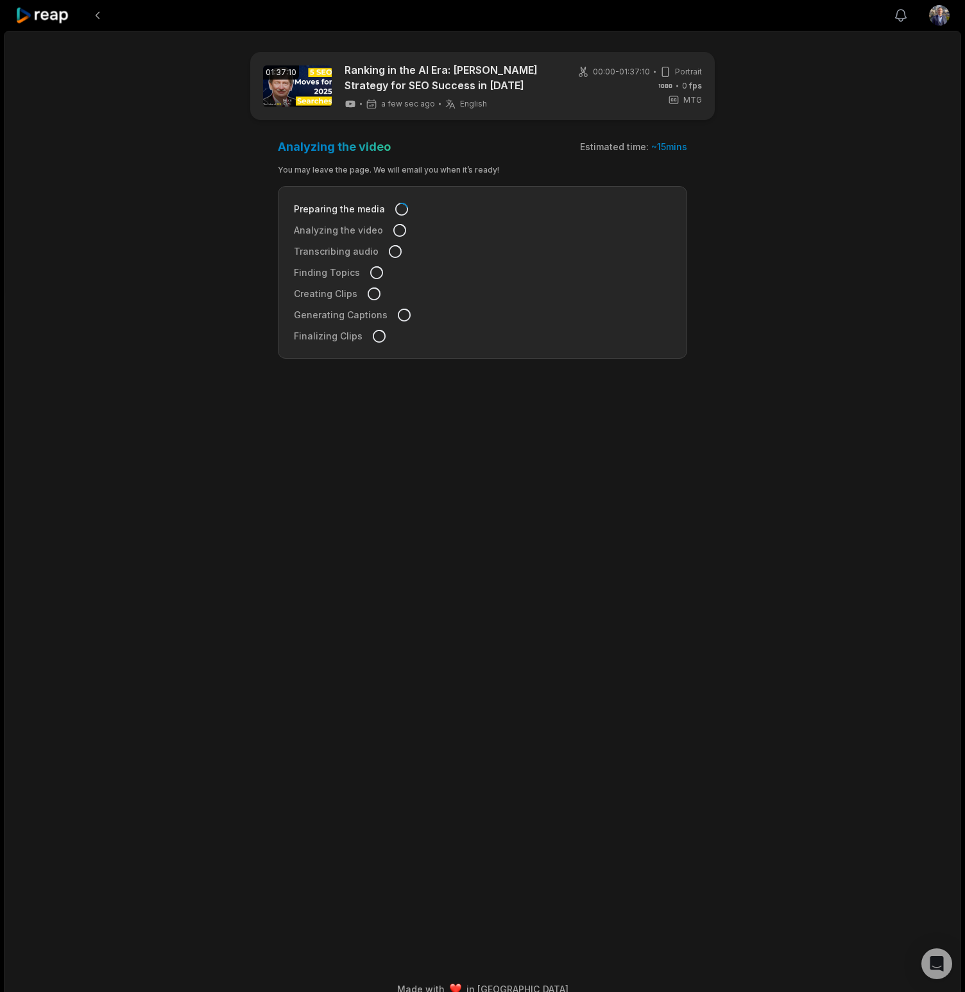
click at [899, 20] on icon "button" at bounding box center [901, 15] width 15 height 15
